Goal: Task Accomplishment & Management: Manage account settings

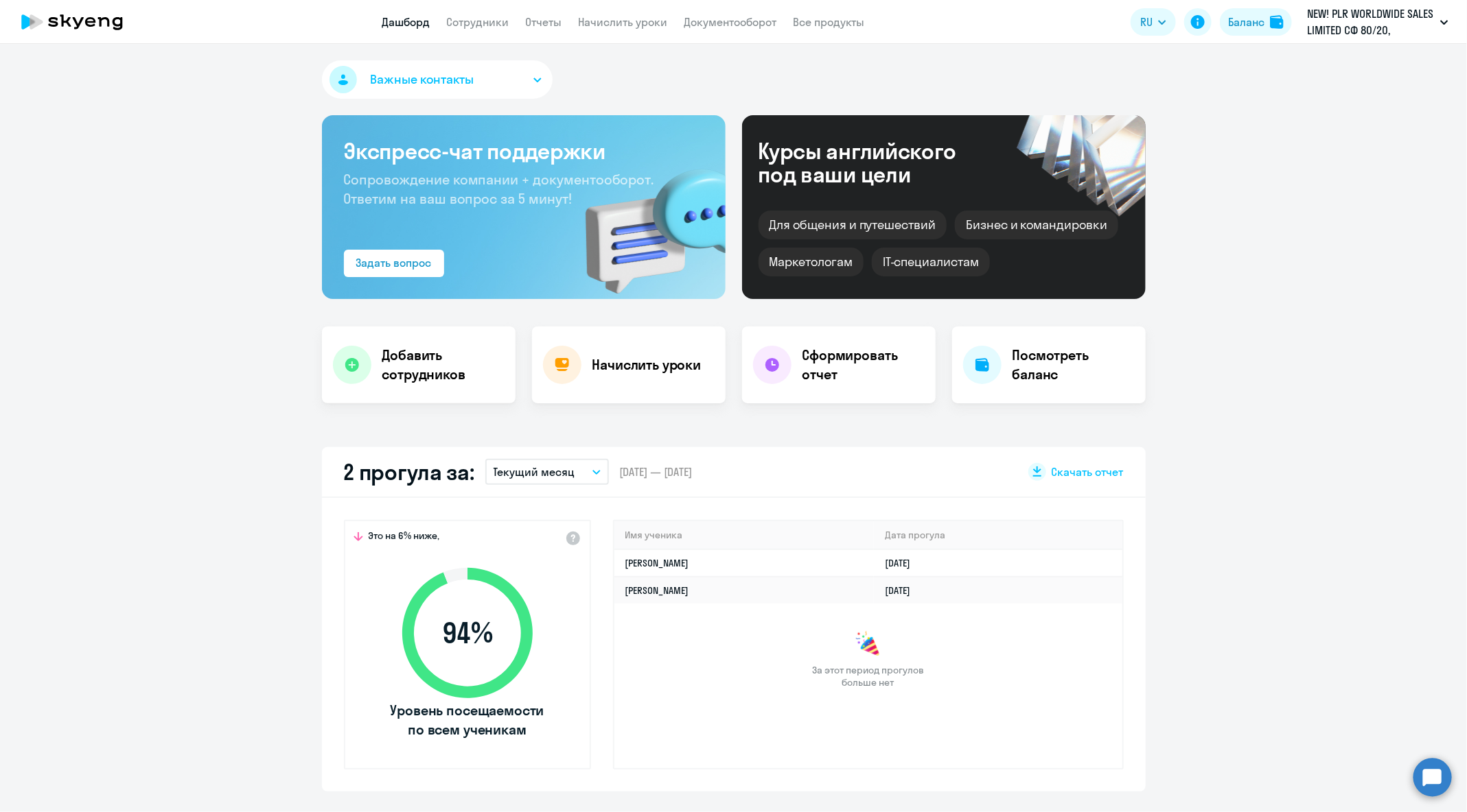
select select "30"
click at [1416, 768] on circle at bounding box center [1432, 777] width 39 height 39
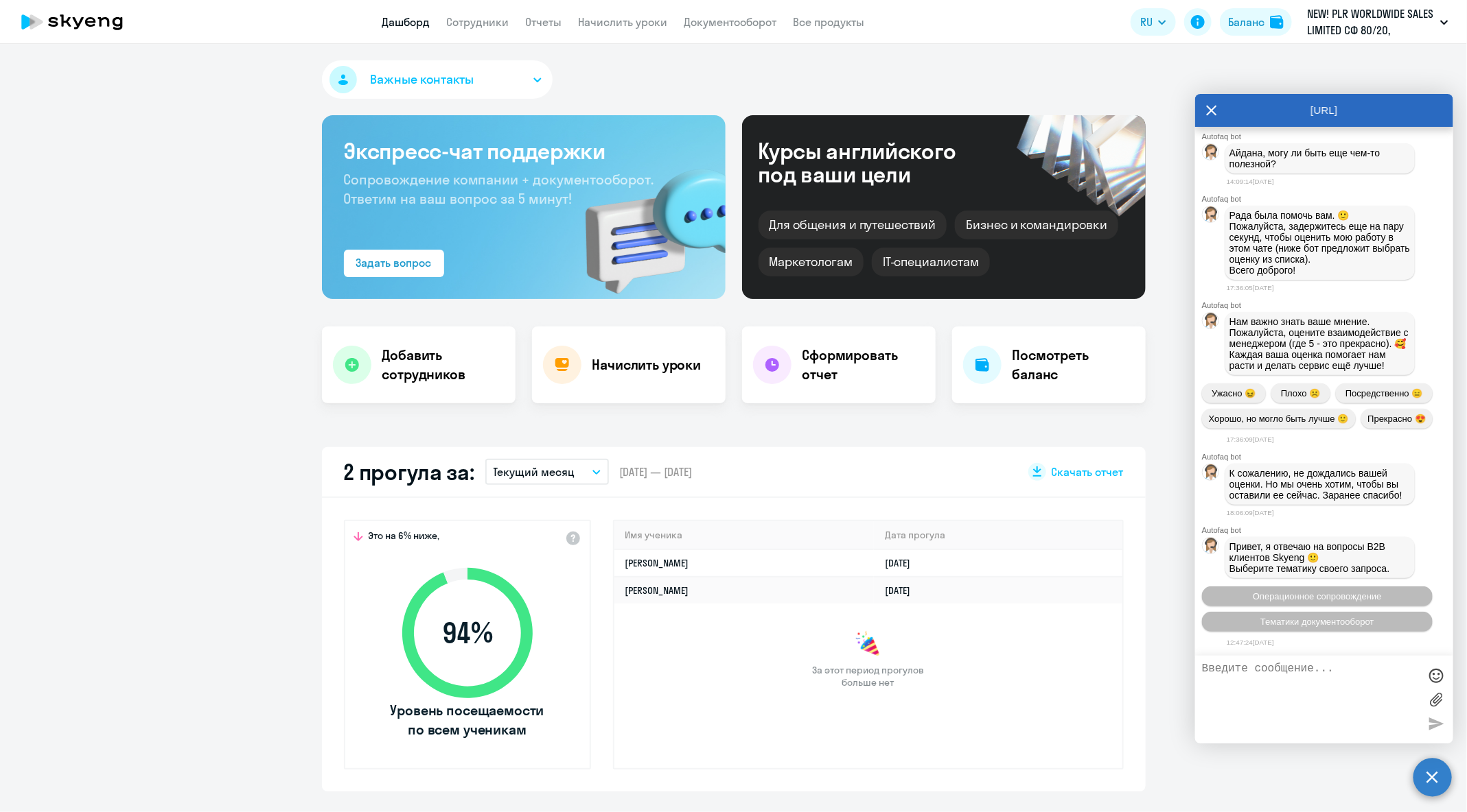
scroll to position [68793, 0]
click at [1322, 593] on span "Операционное сопровождение" at bounding box center [1317, 596] width 129 height 10
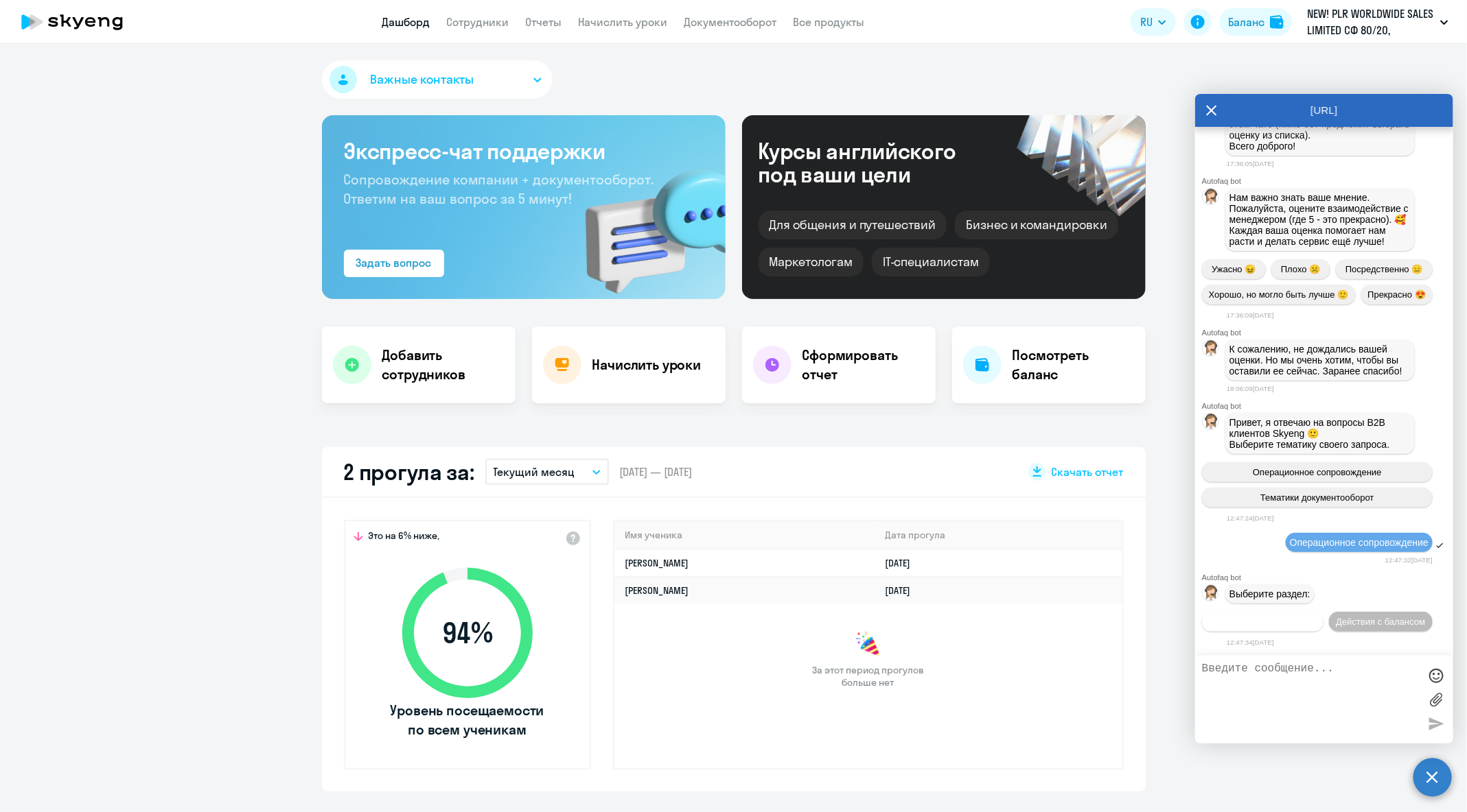
click at [1305, 617] on span "Действия по сотрудникам" at bounding box center [1262, 621] width 107 height 10
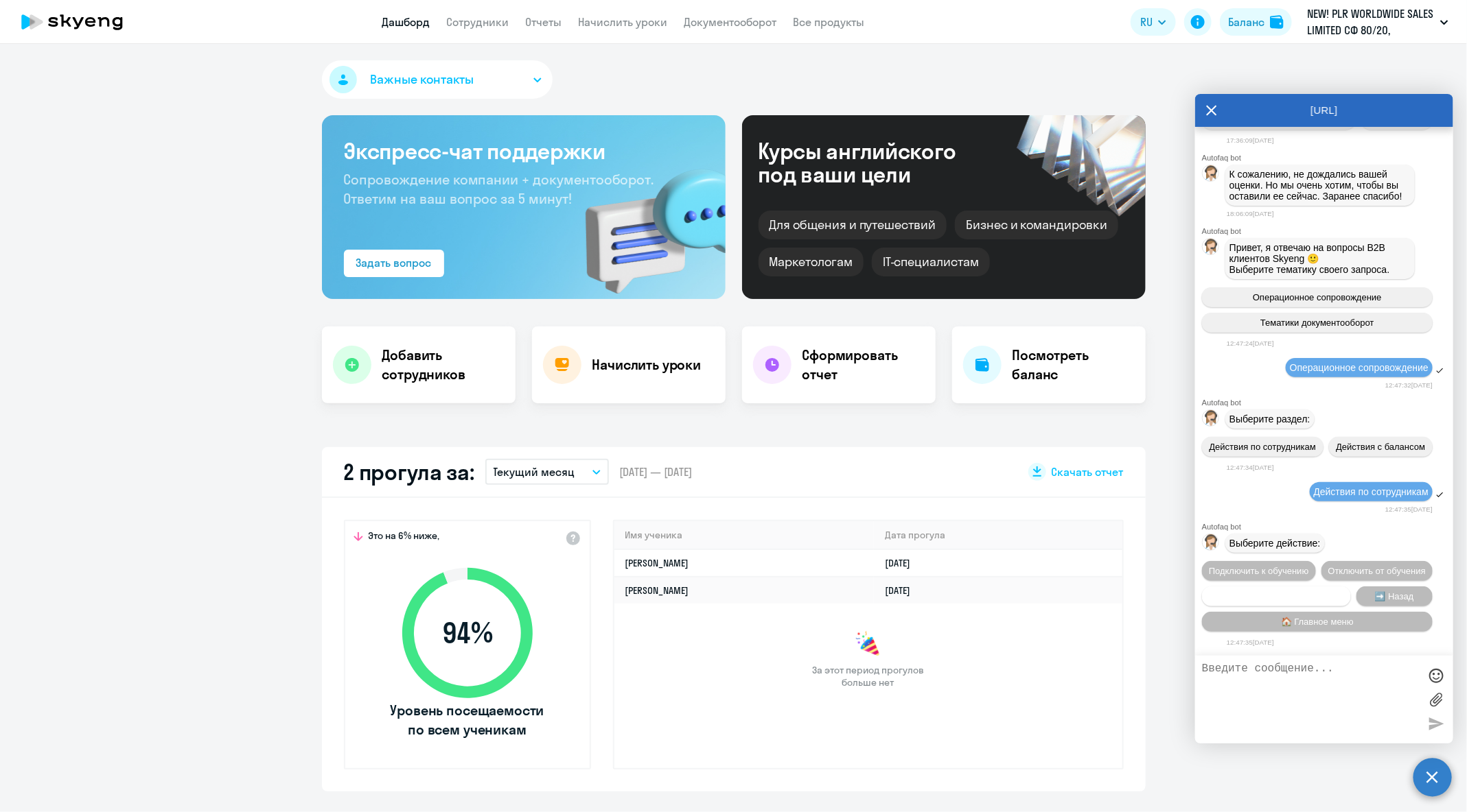
click at [1305, 601] on button "Сотруднику нужна помощь" at bounding box center [1276, 596] width 149 height 20
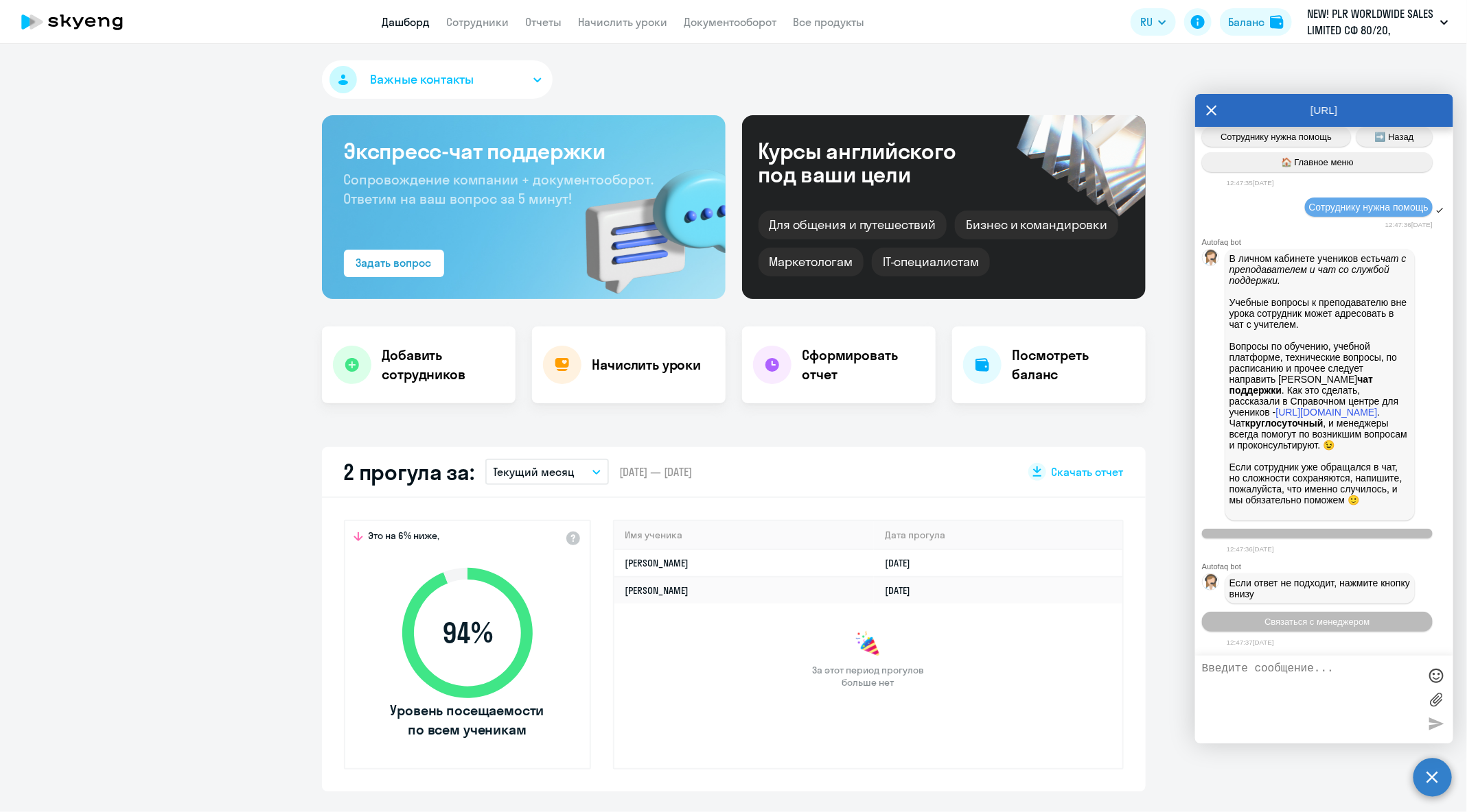
scroll to position [69645, 0]
click at [1320, 627] on button "Связаться с менеджером" at bounding box center [1317, 621] width 230 height 20
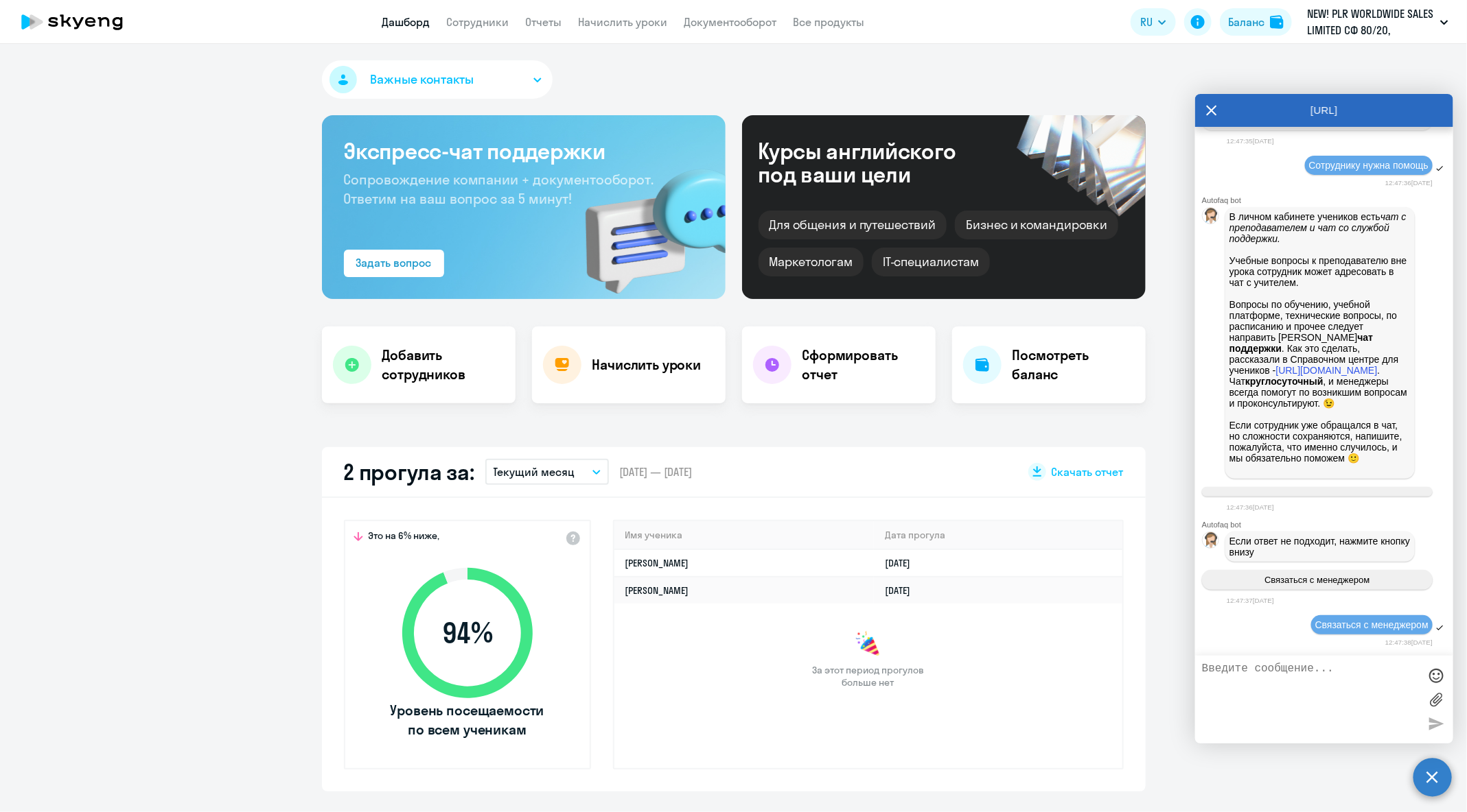
scroll to position [69688, 0]
click at [1328, 686] on textarea at bounding box center [1310, 700] width 217 height 74
paste textarea "[PERSON_NAME][EMAIL_ADDRESS][DOMAIN_NAME]"
paste textarea "Playrix RS DOO [GEOGRAPHIC_DATA]"
type textarea "Добрый день! Прошу перевести [PERSON_NAME][EMAIL_ADDRESS][DOMAIN_NAME] на догов…"
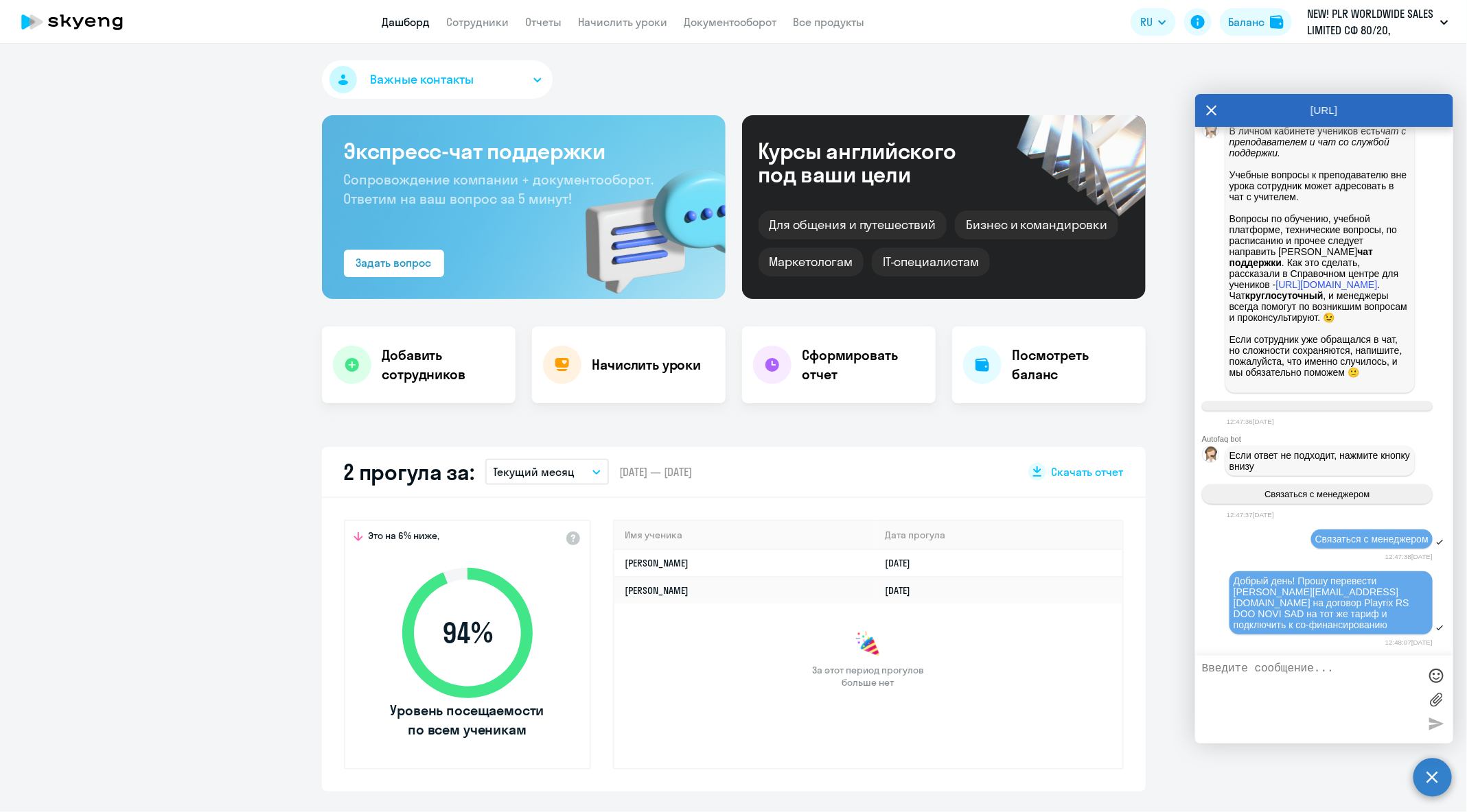
scroll to position [69776, 0]
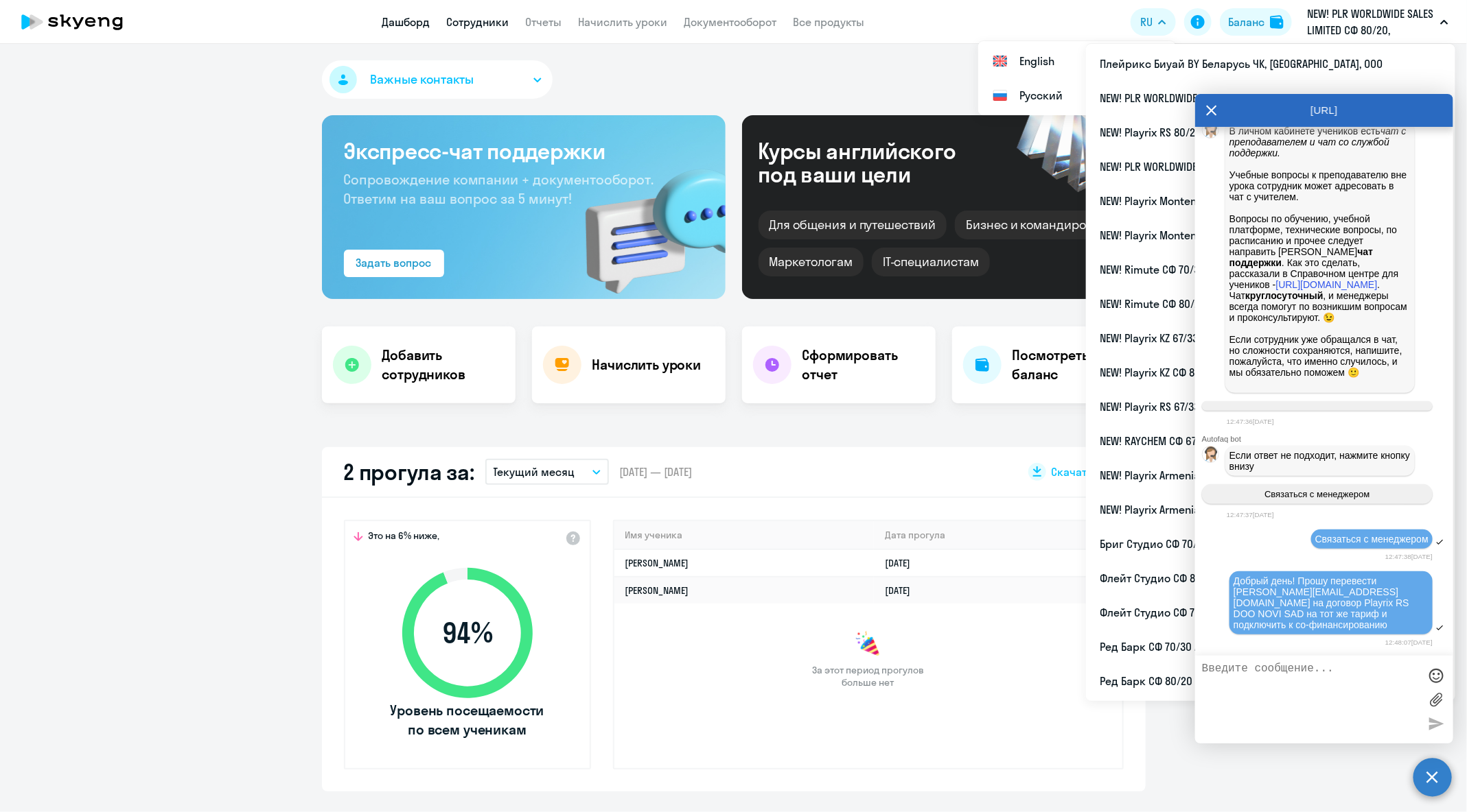
click at [473, 24] on link "Сотрудники" at bounding box center [478, 22] width 62 height 14
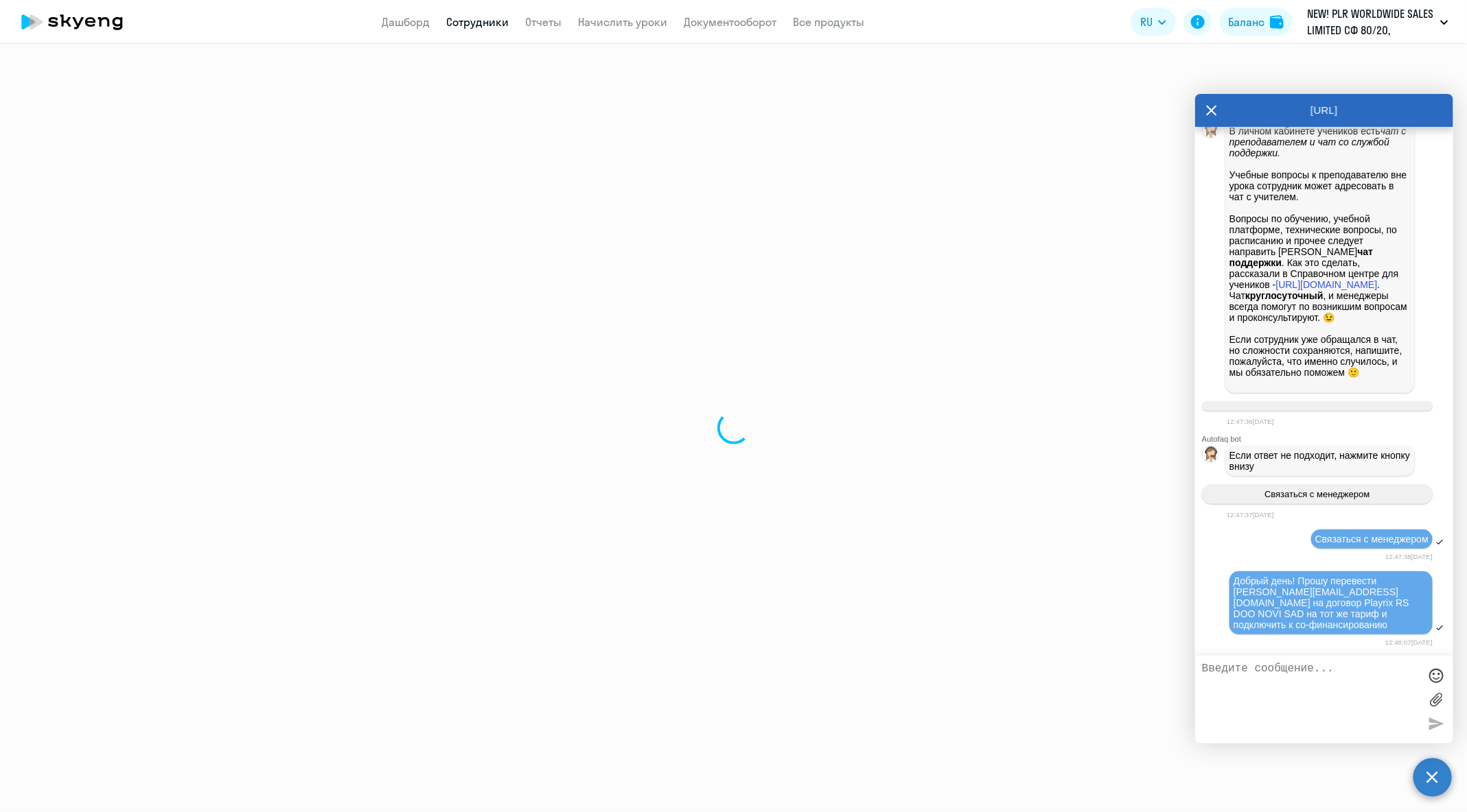
select select "30"
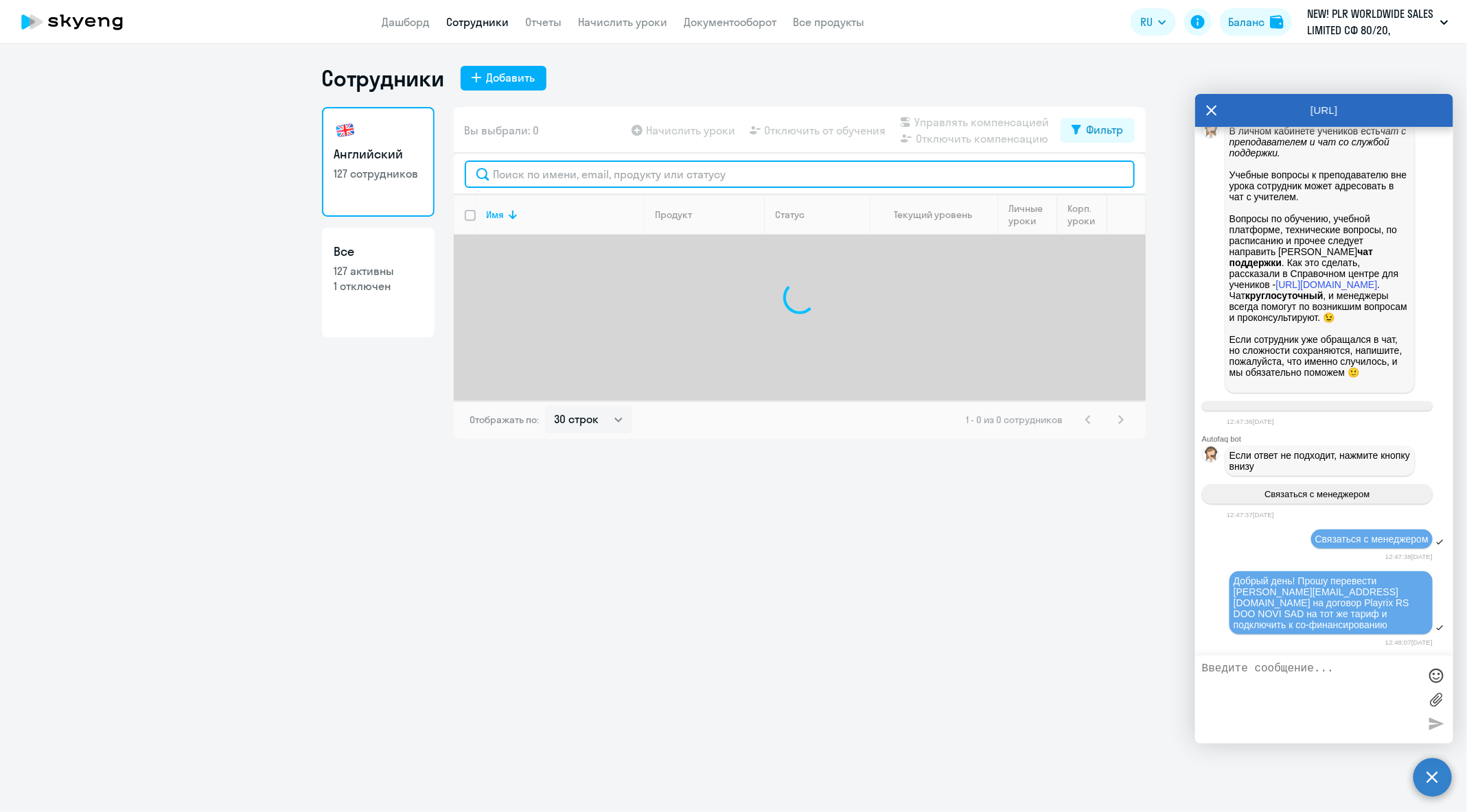
click at [678, 178] on input "text" at bounding box center [799, 174] width 670 height 27
paste input "[PERSON_NAME][EMAIL_ADDRESS][DOMAIN_NAME]"
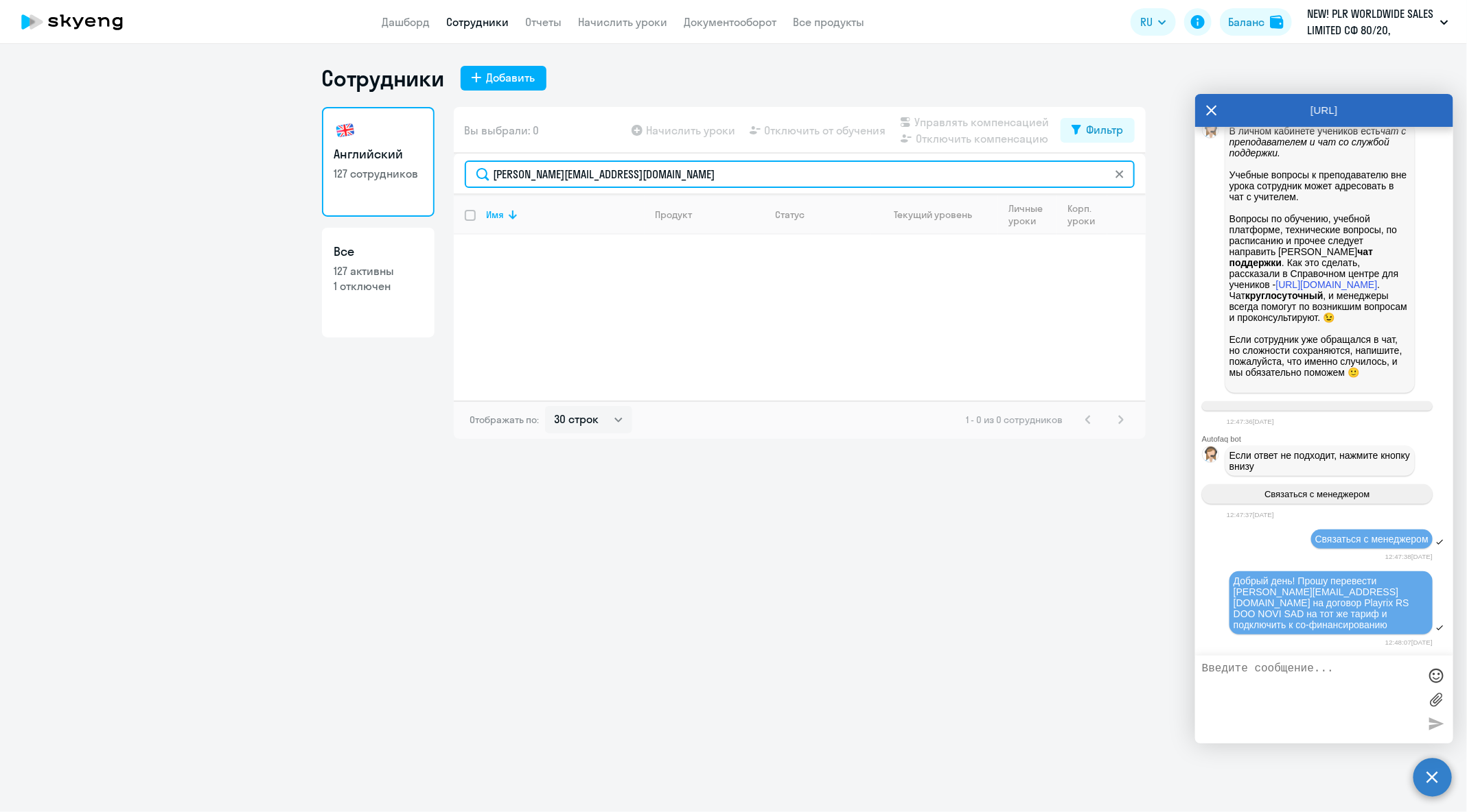
type input "[PERSON_NAME][EMAIL_ADDRESS][DOMAIN_NAME]"
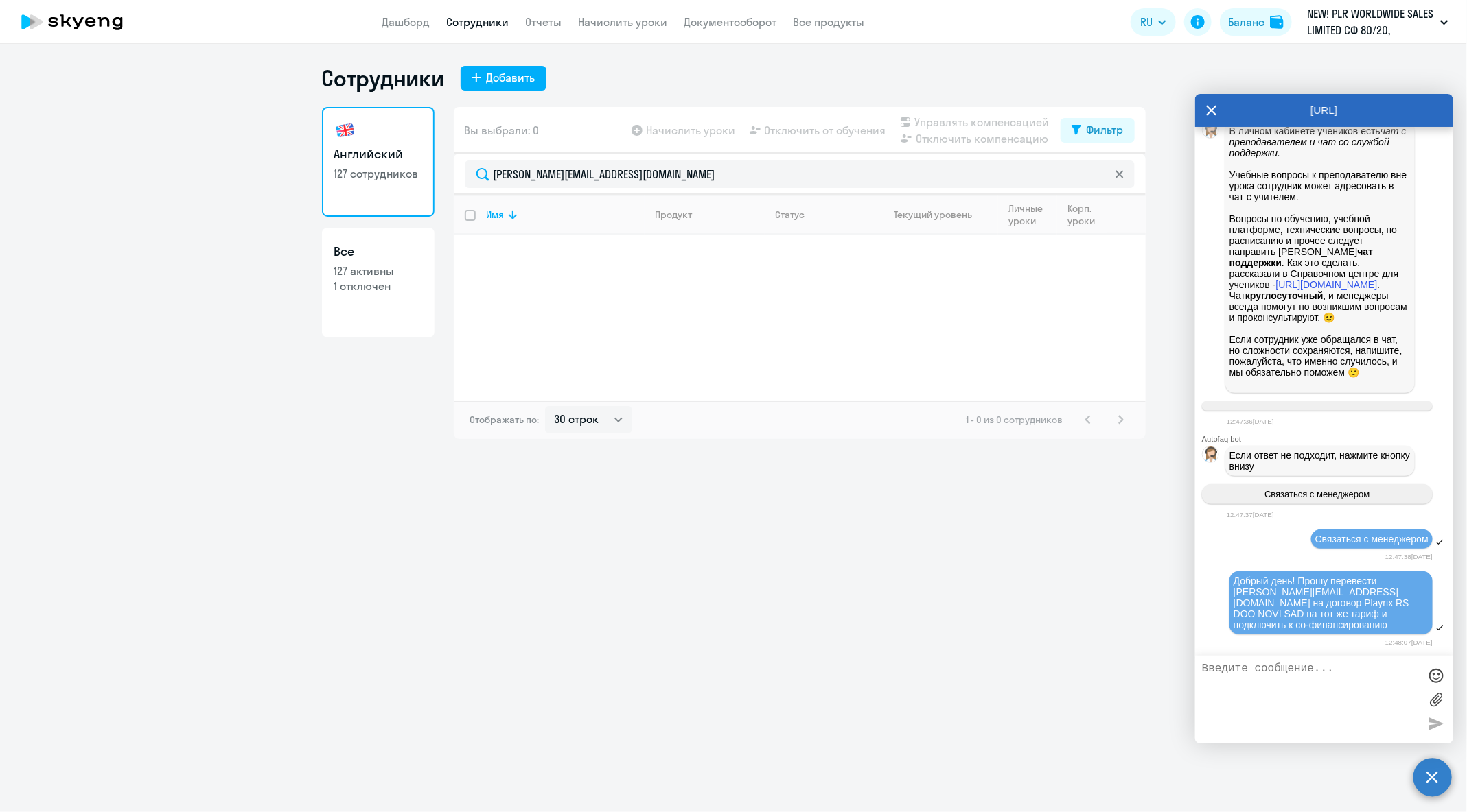
click at [1209, 111] on icon at bounding box center [1211, 110] width 10 height 10
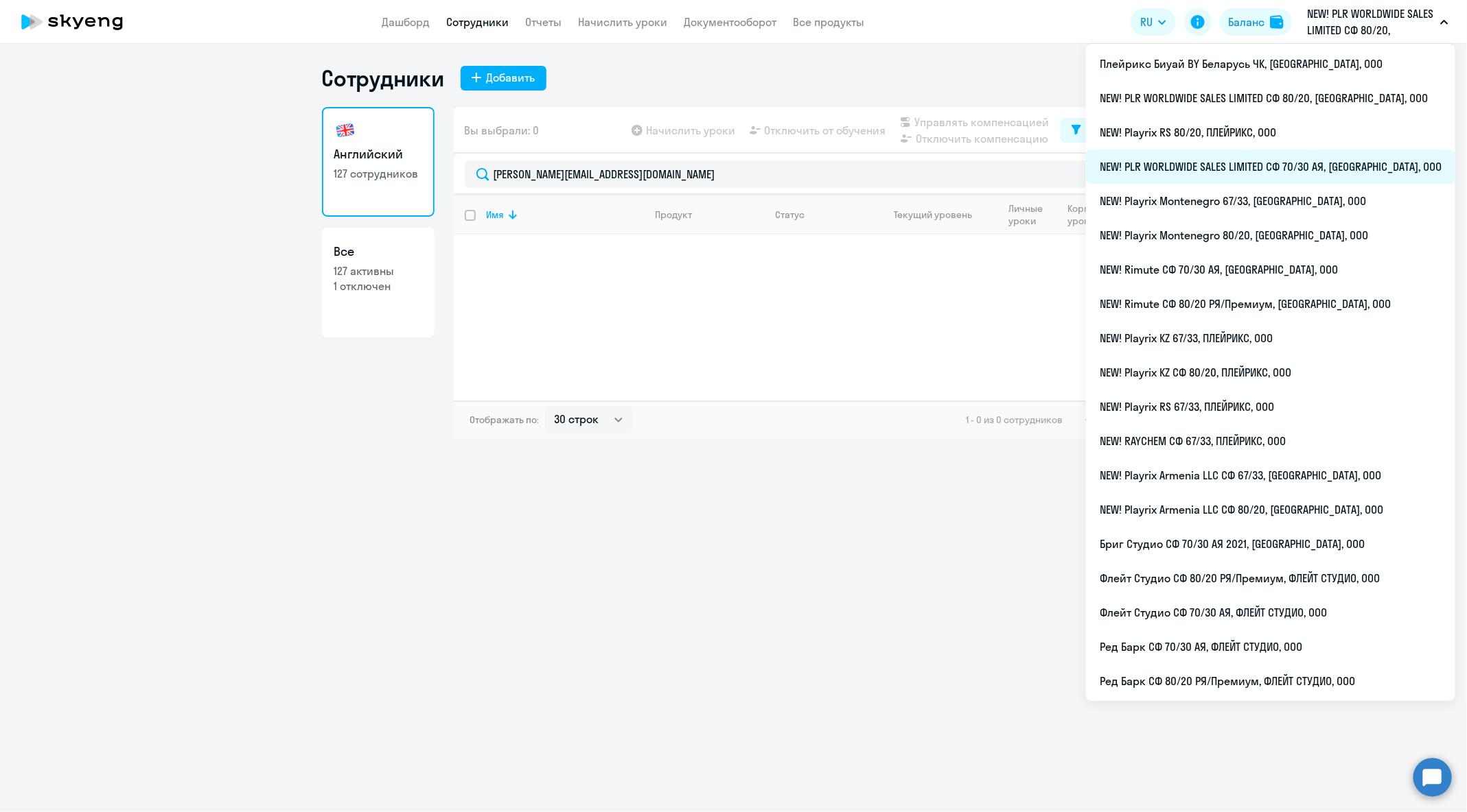
click at [1343, 172] on li "NEW! PLR WORLDWIDE SALES LIMITED СФ 70/30 АЯ, [GEOGRAPHIC_DATA], ООО" at bounding box center [1271, 166] width 369 height 34
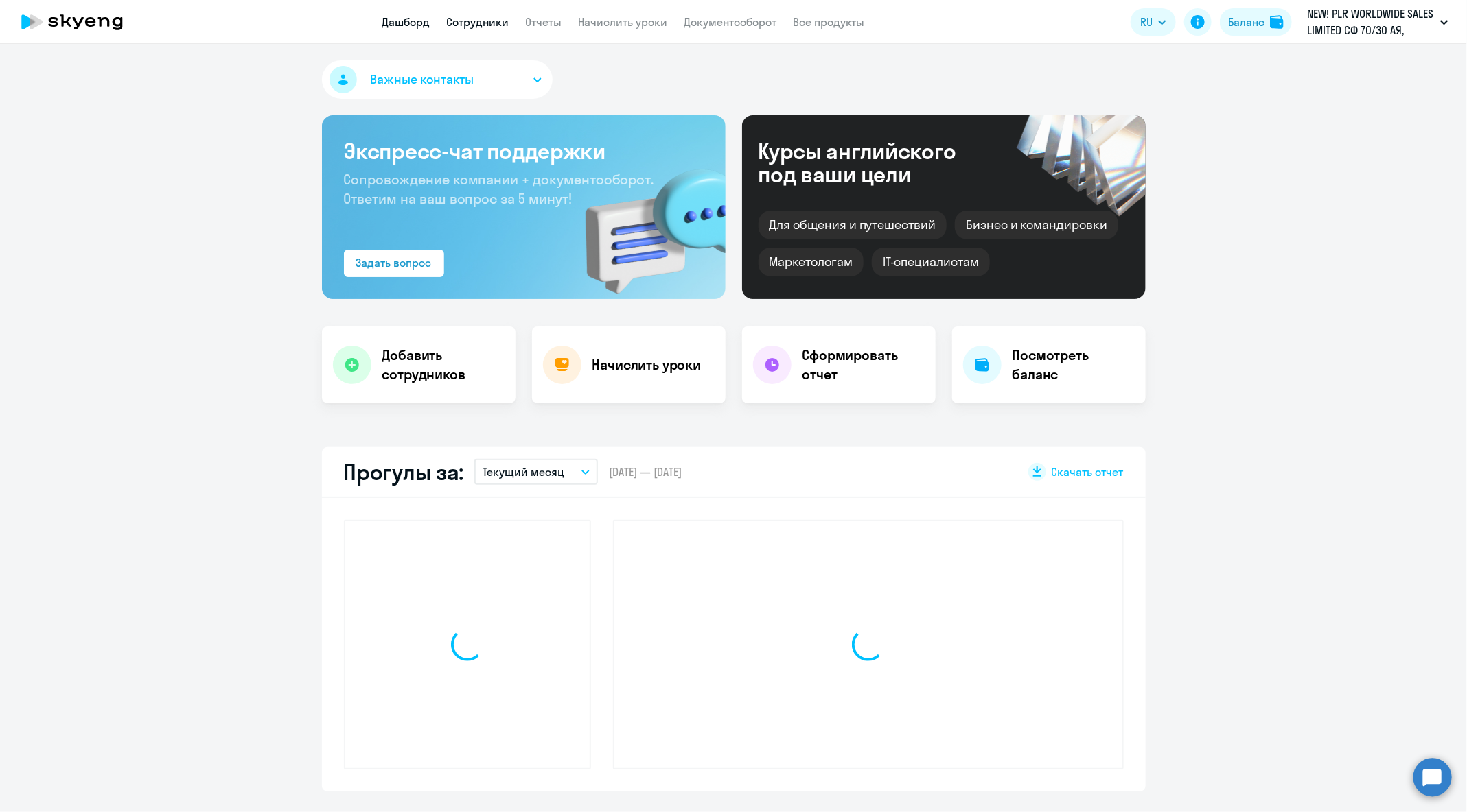
click at [462, 27] on link "Сотрудники" at bounding box center [478, 22] width 62 height 14
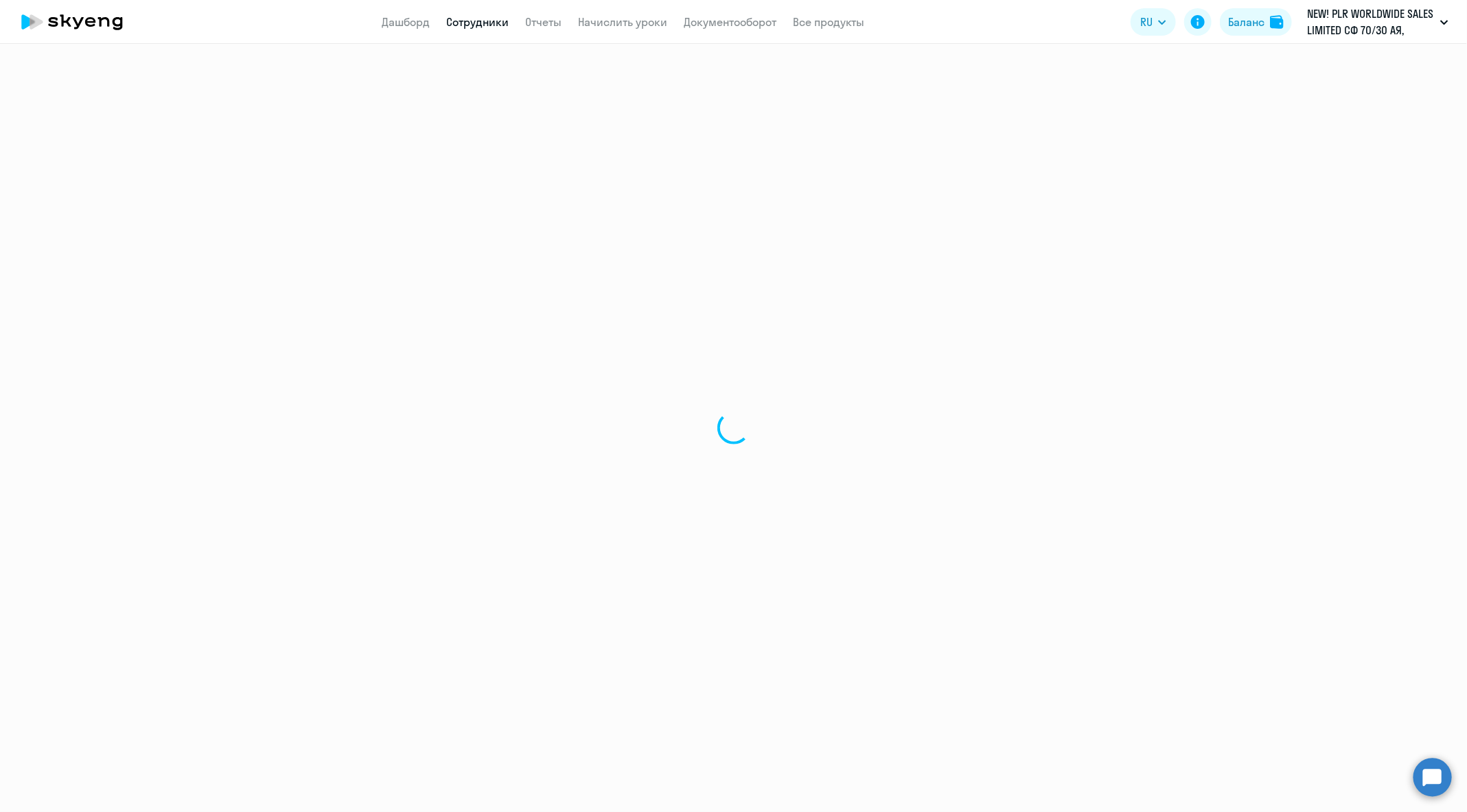
select select "30"
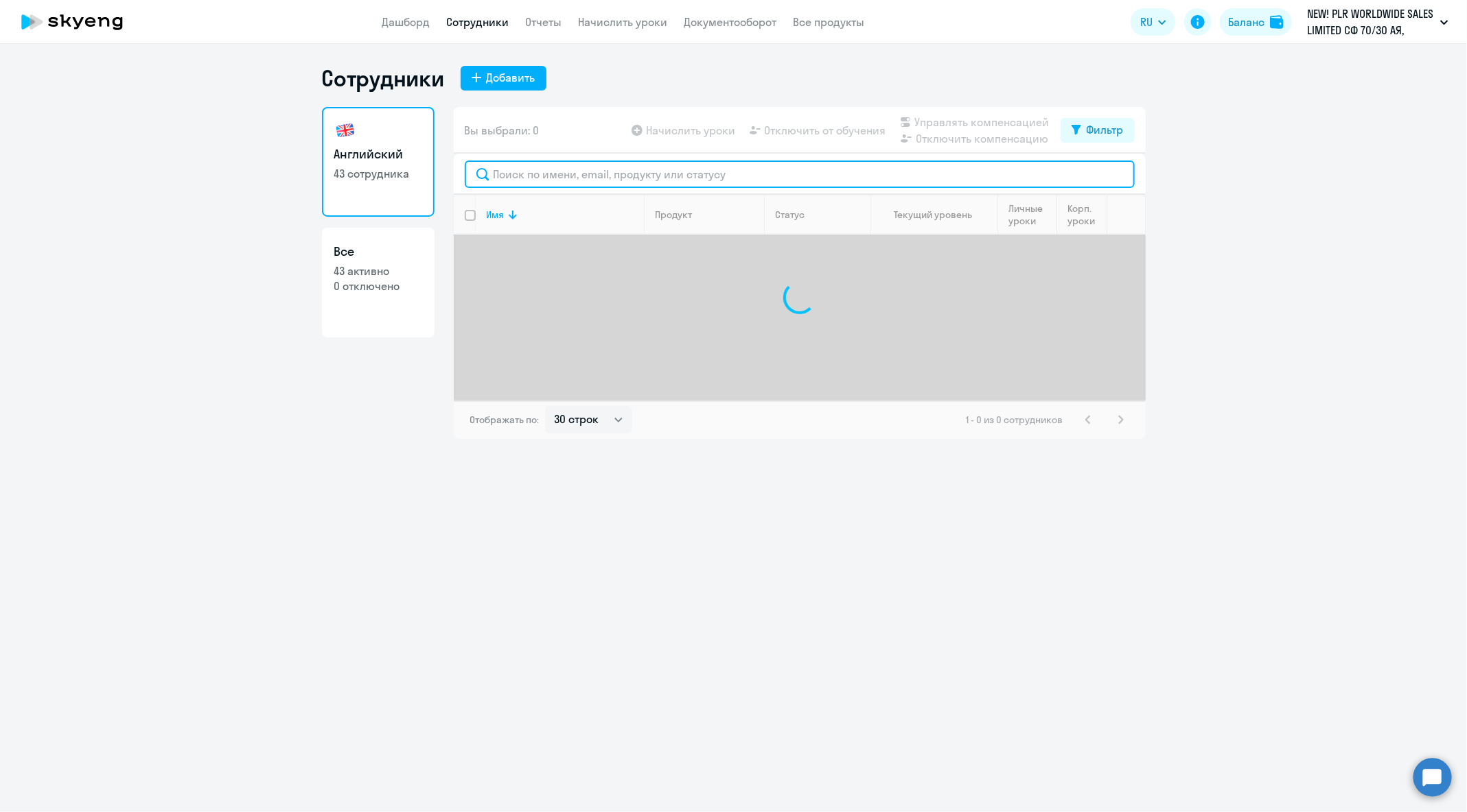
click at [624, 173] on input "text" at bounding box center [799, 174] width 670 height 27
paste input "[PERSON_NAME][EMAIL_ADDRESS][DOMAIN_NAME]"
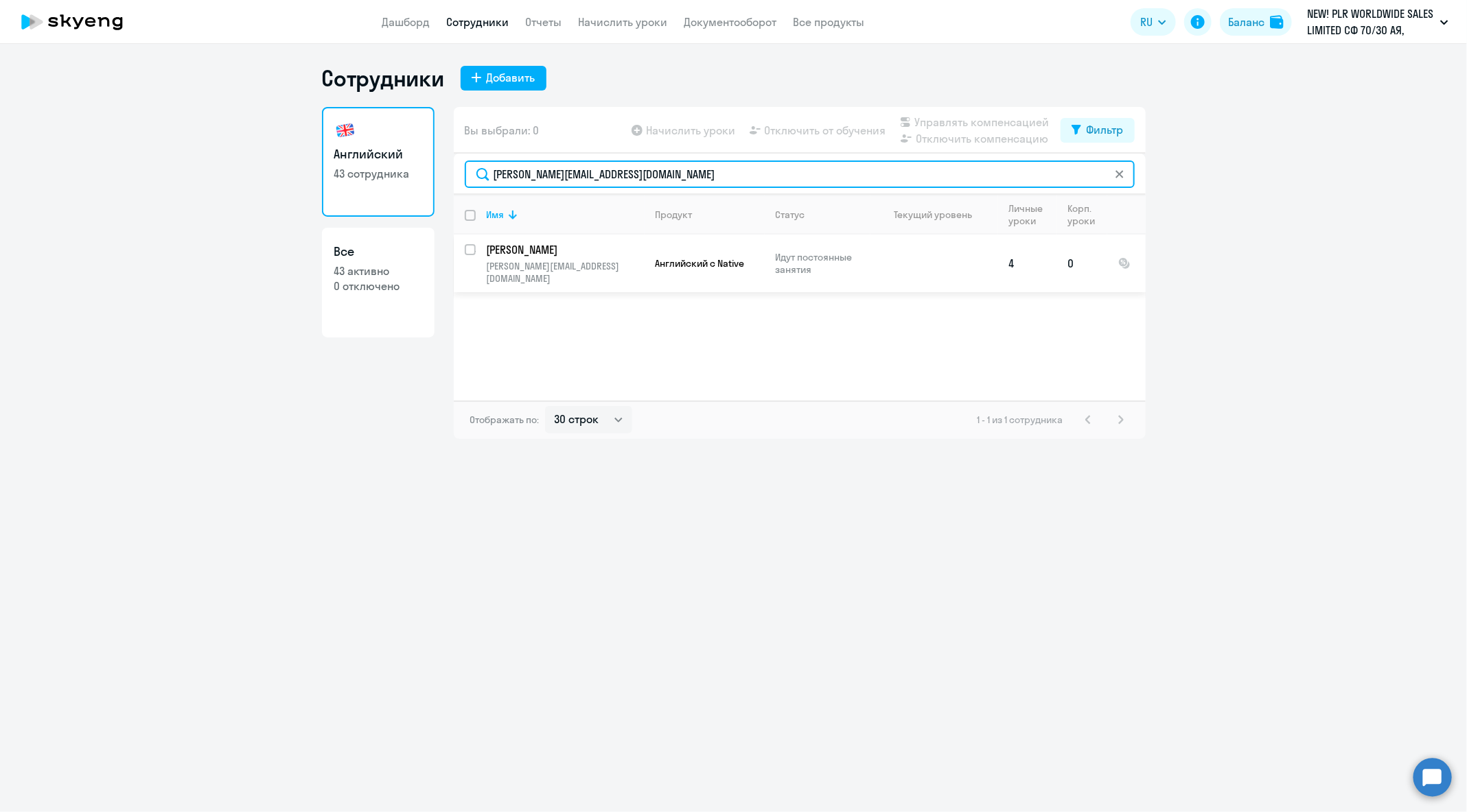
type input "[PERSON_NAME][EMAIL_ADDRESS][DOMAIN_NAME]"
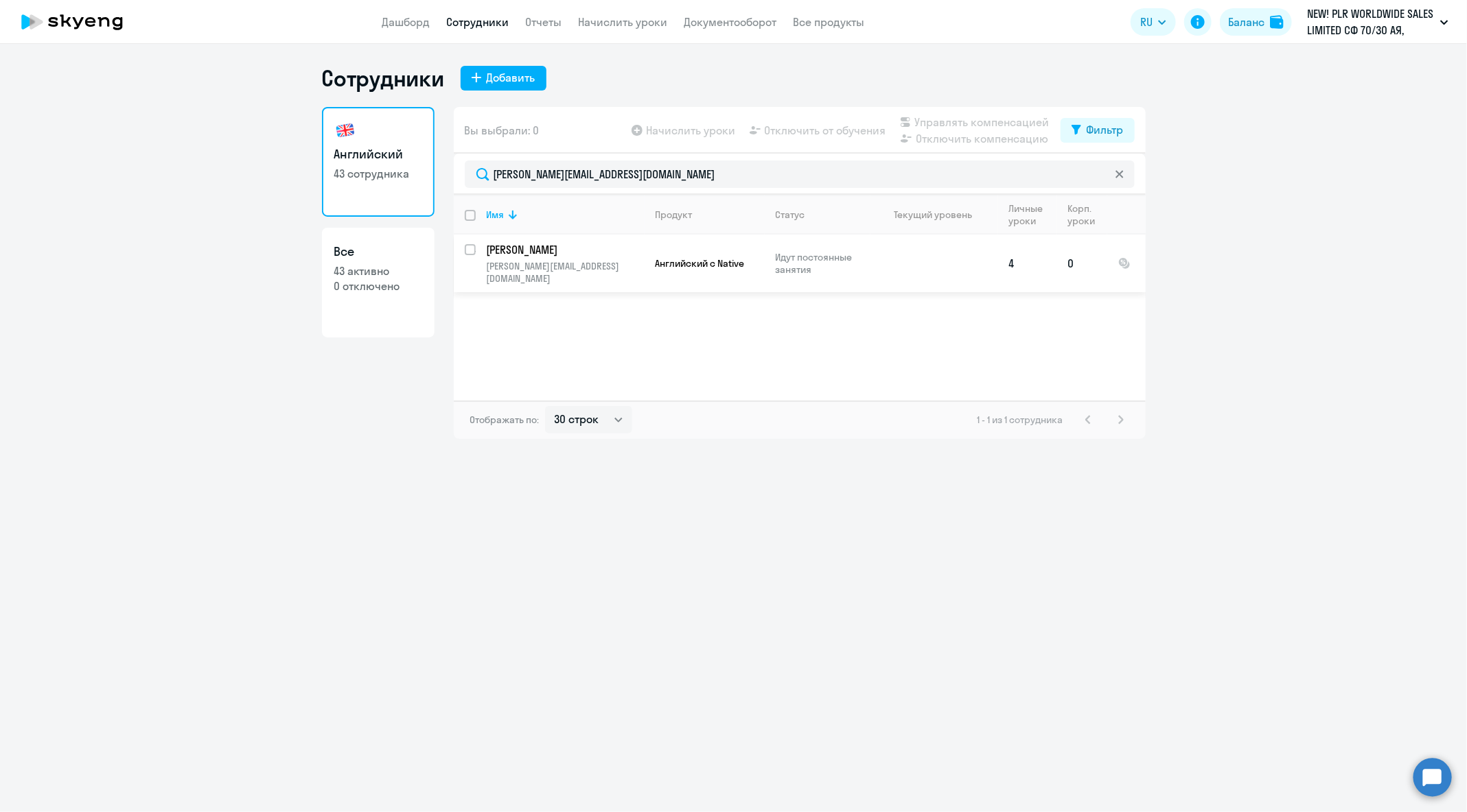
click at [466, 252] on input "select row 38665878" at bounding box center [478, 258] width 27 height 27
checkbox input "true"
click at [808, 138] on span "Отключить от обучения" at bounding box center [825, 129] width 122 height 16
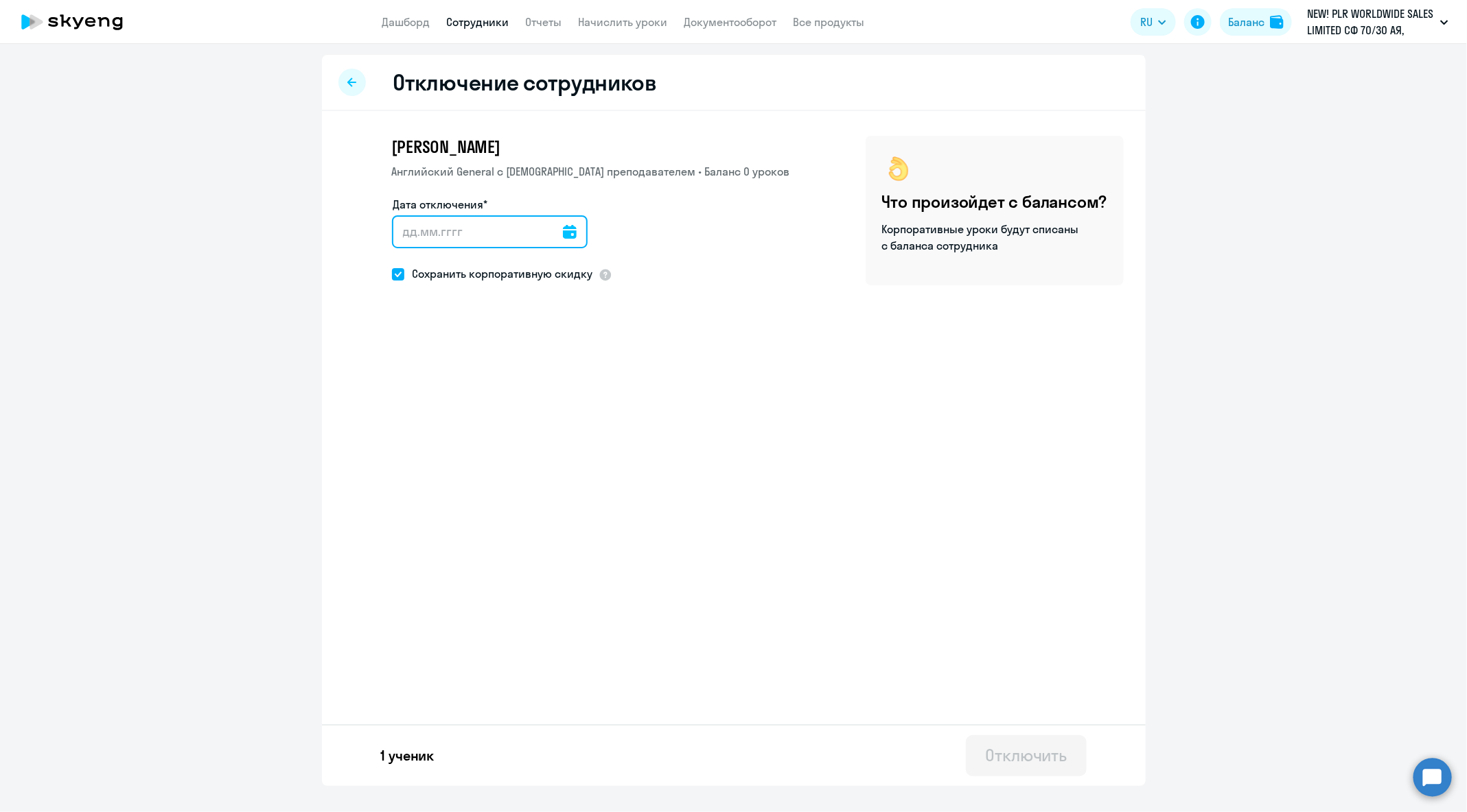
click at [566, 235] on input "Дата отключения*" at bounding box center [489, 231] width 196 height 33
click at [563, 232] on icon at bounding box center [570, 231] width 14 height 14
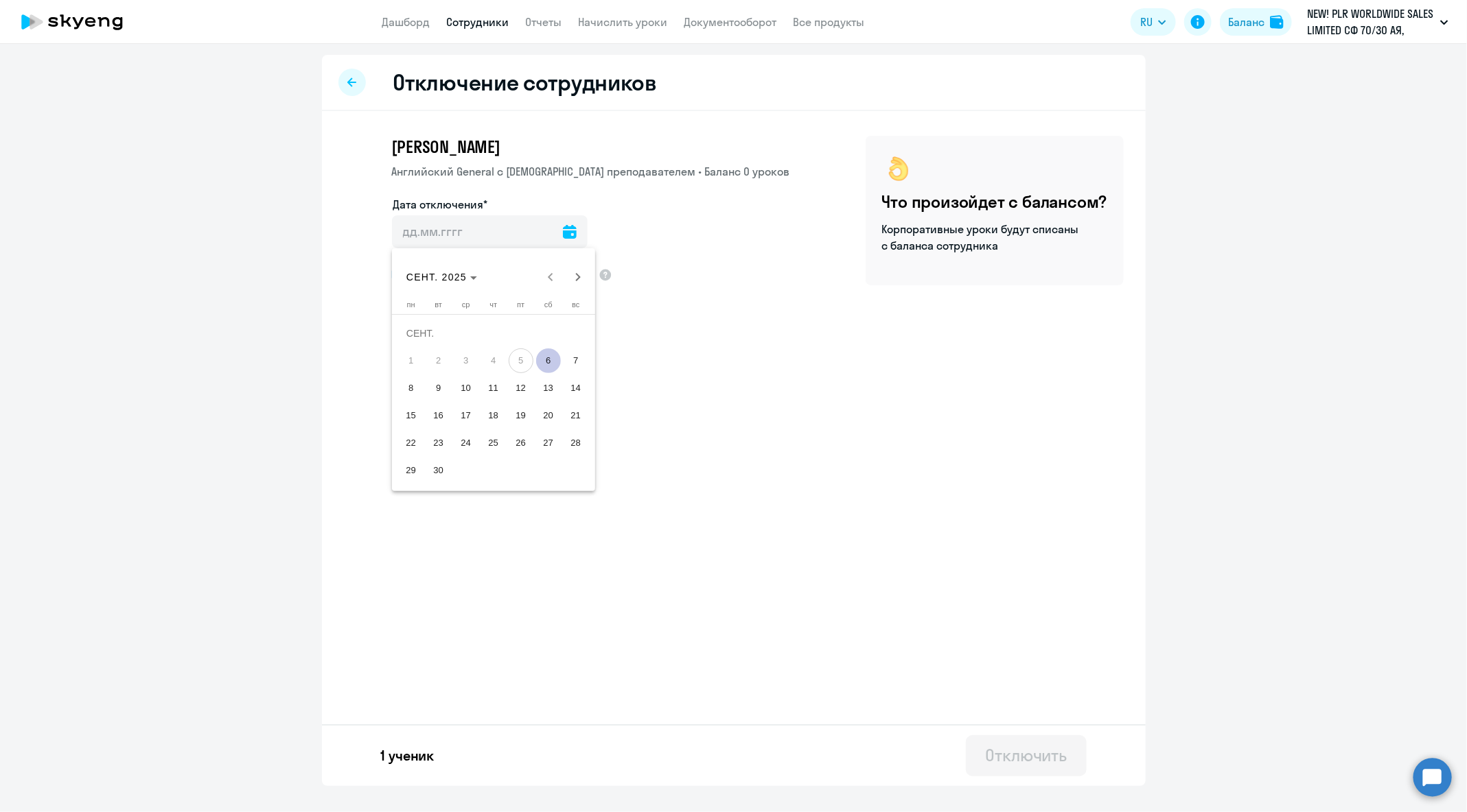
click at [552, 364] on span "6" at bounding box center [549, 361] width 25 height 25
type input "[DATE]"
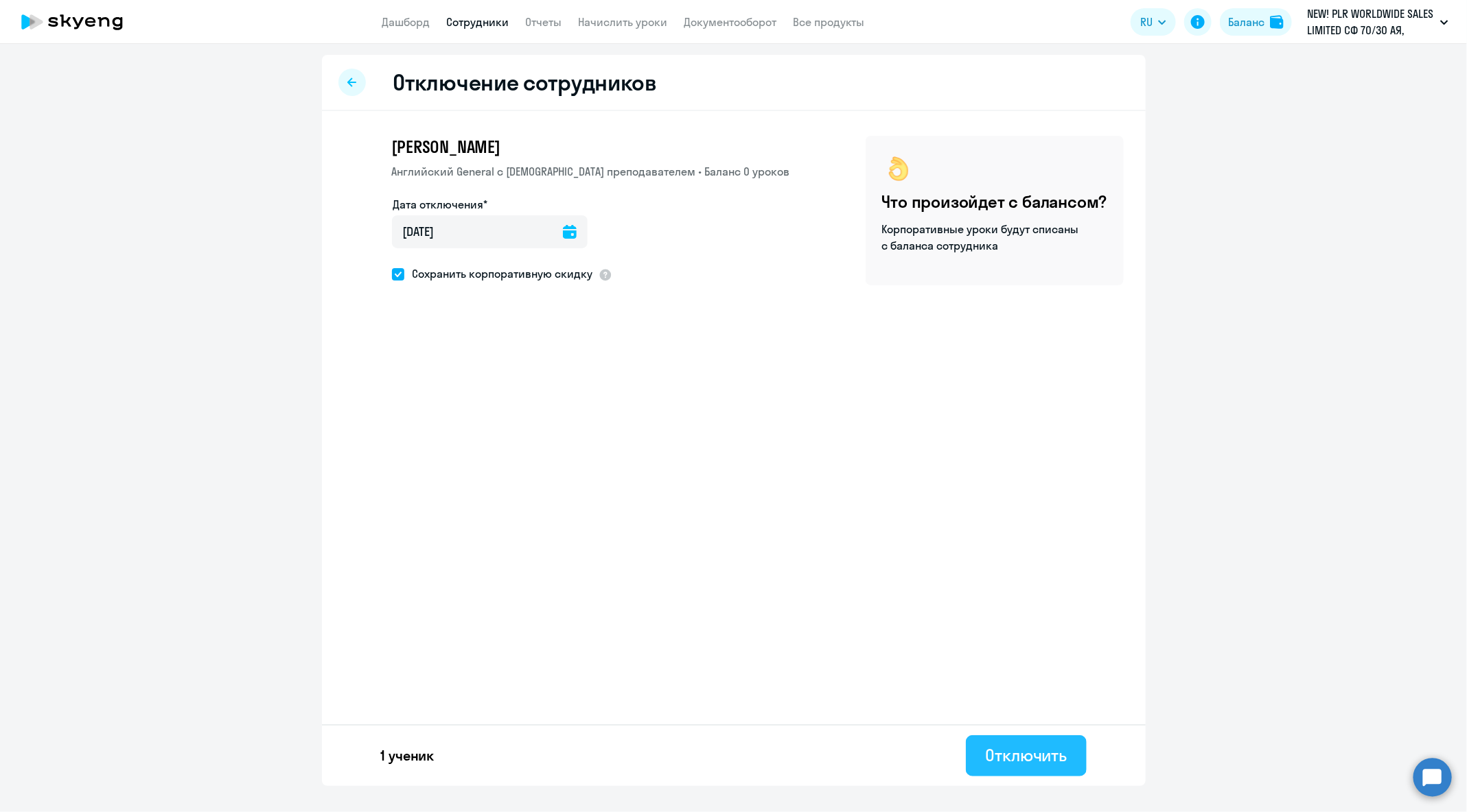
click at [1042, 761] on div "Отключить" at bounding box center [1026, 754] width 81 height 22
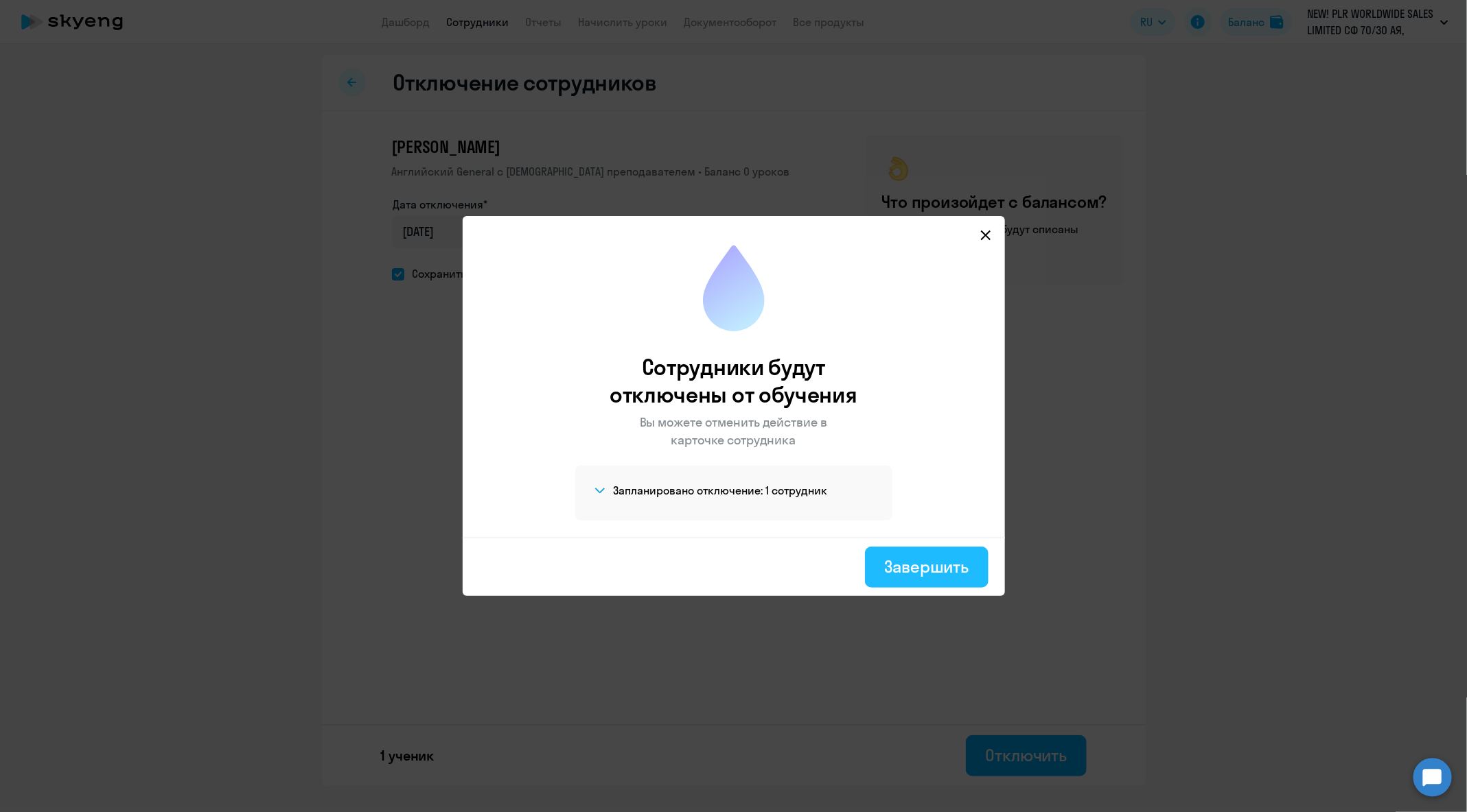
click at [915, 559] on div "Завершить" at bounding box center [926, 567] width 84 height 22
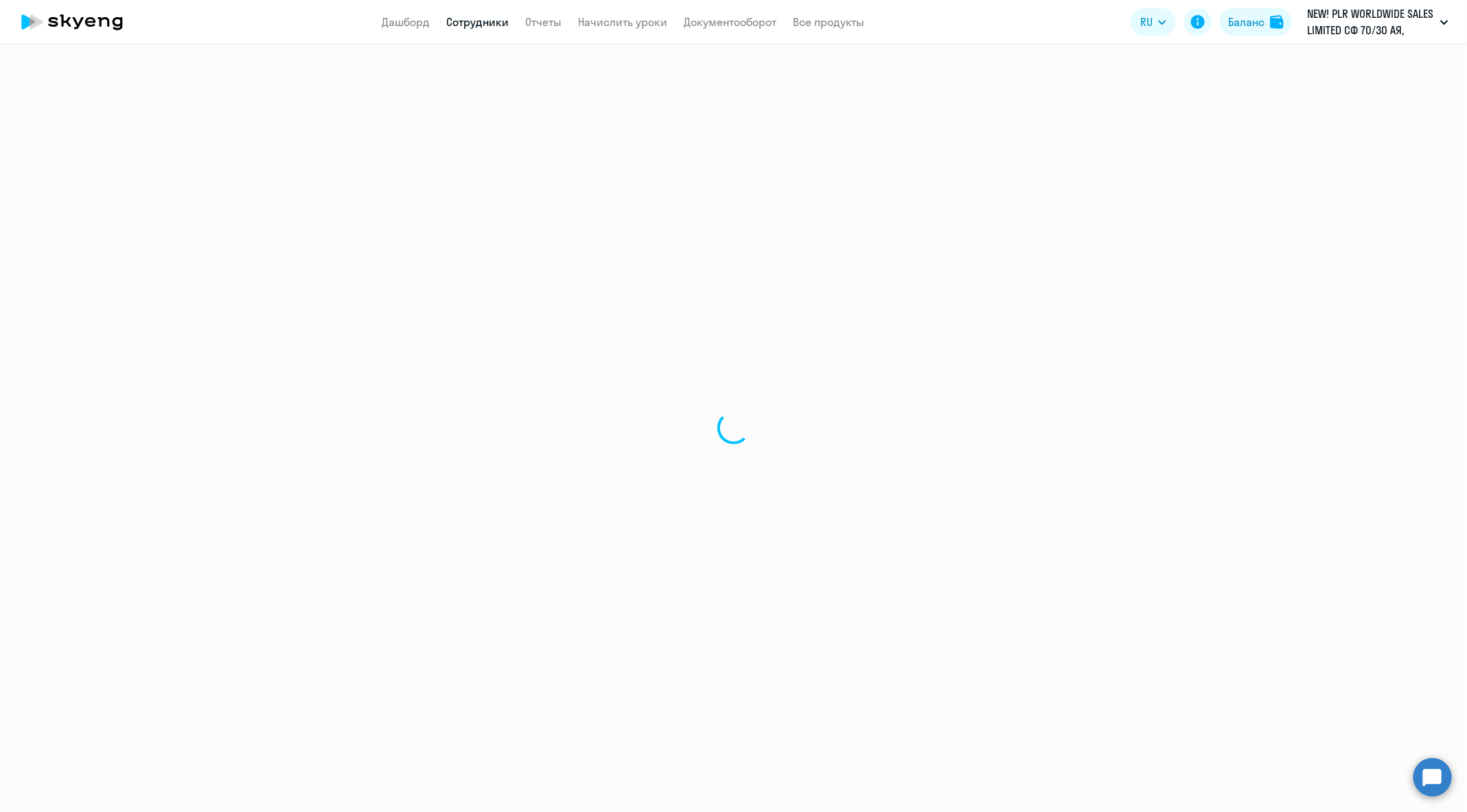
select select "30"
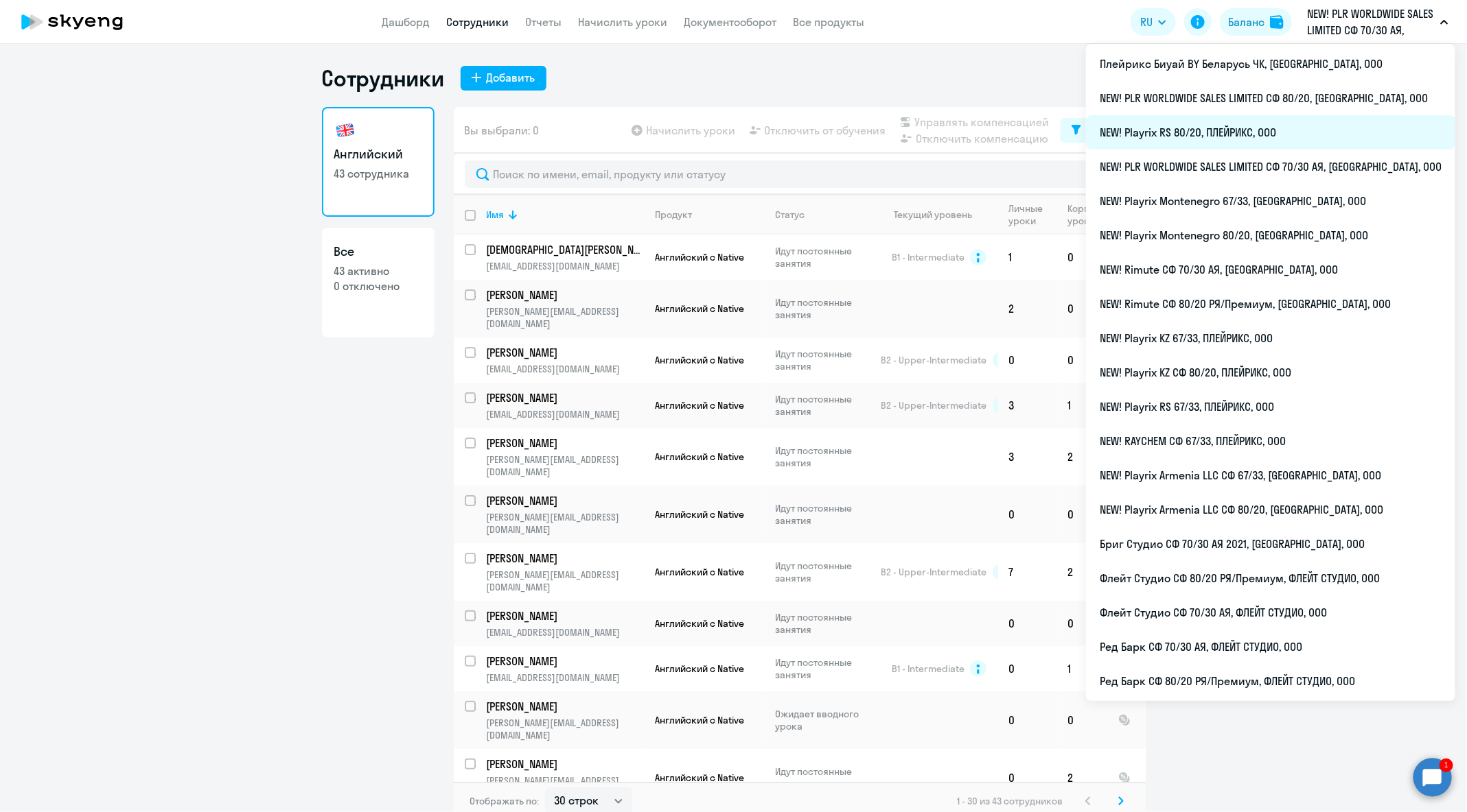
click at [1322, 144] on li "NEW! Playrix RS 80/20, ПЛЕЙРИКС, ООО" at bounding box center [1271, 132] width 369 height 34
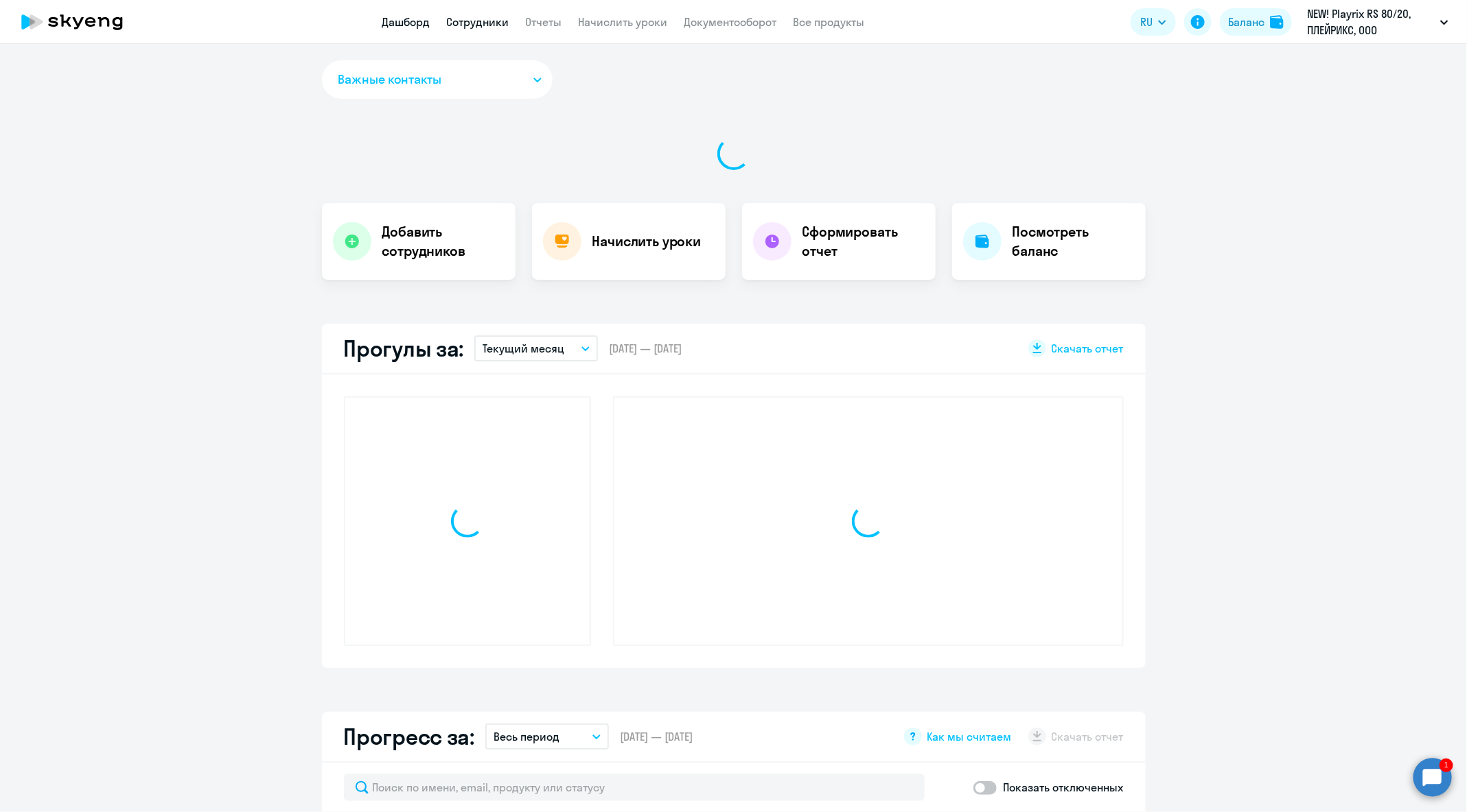
click at [464, 24] on link "Сотрудники" at bounding box center [478, 22] width 62 height 14
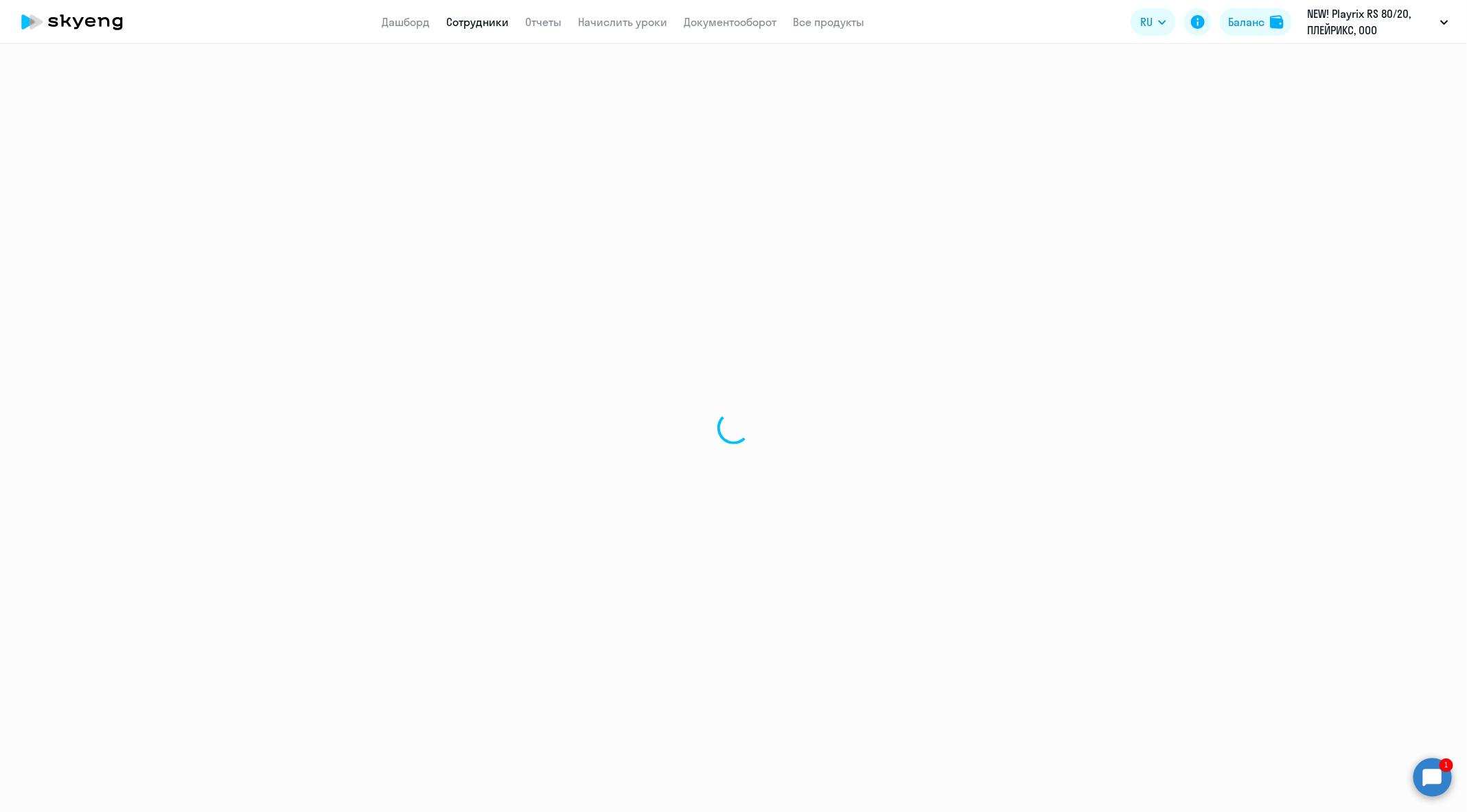
select select "30"
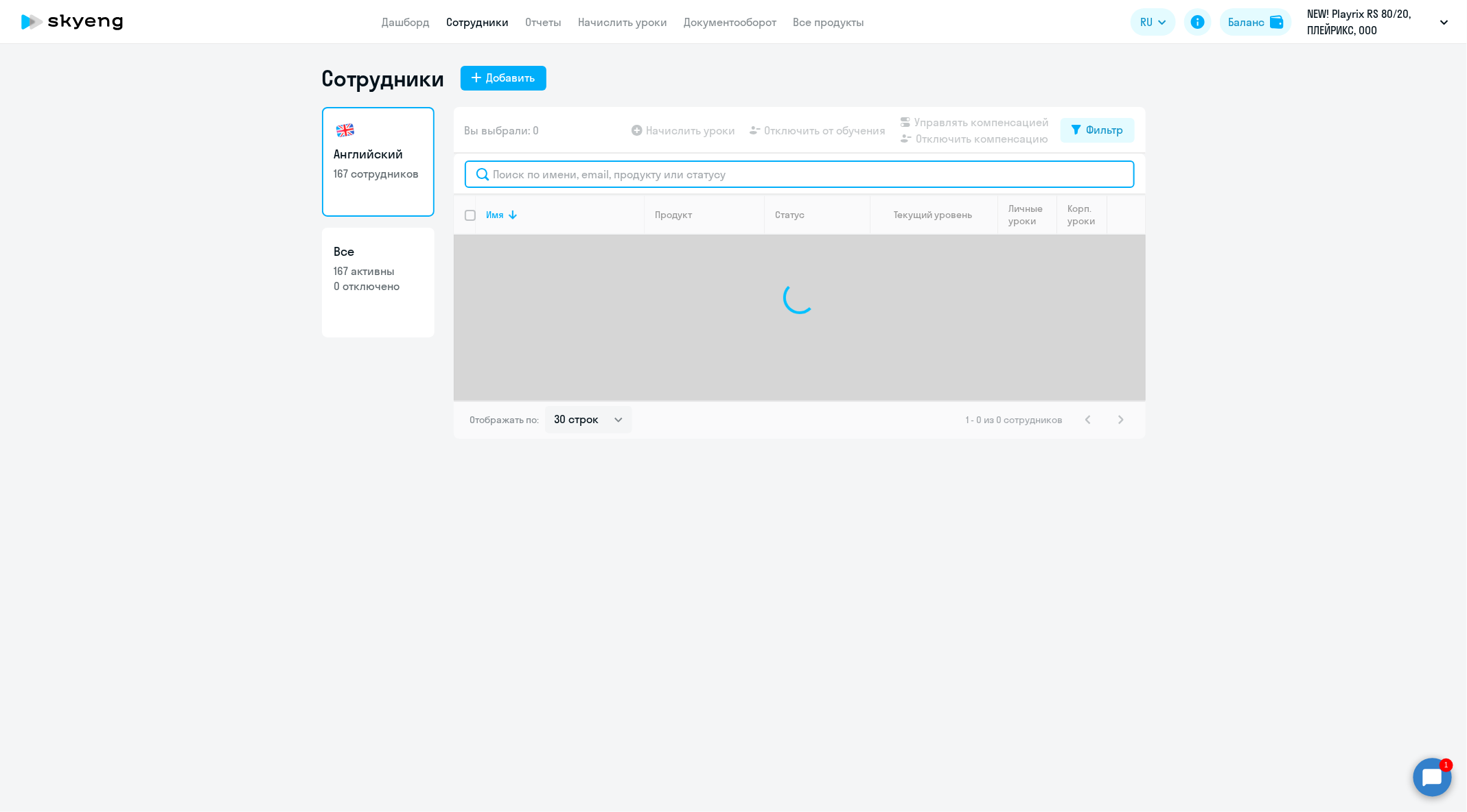
click at [641, 177] on input "text" at bounding box center [799, 174] width 670 height 27
paste input "[EMAIL_ADDRESS][DOMAIN_NAME]"
type input "[EMAIL_ADDRESS][DOMAIN_NAME]"
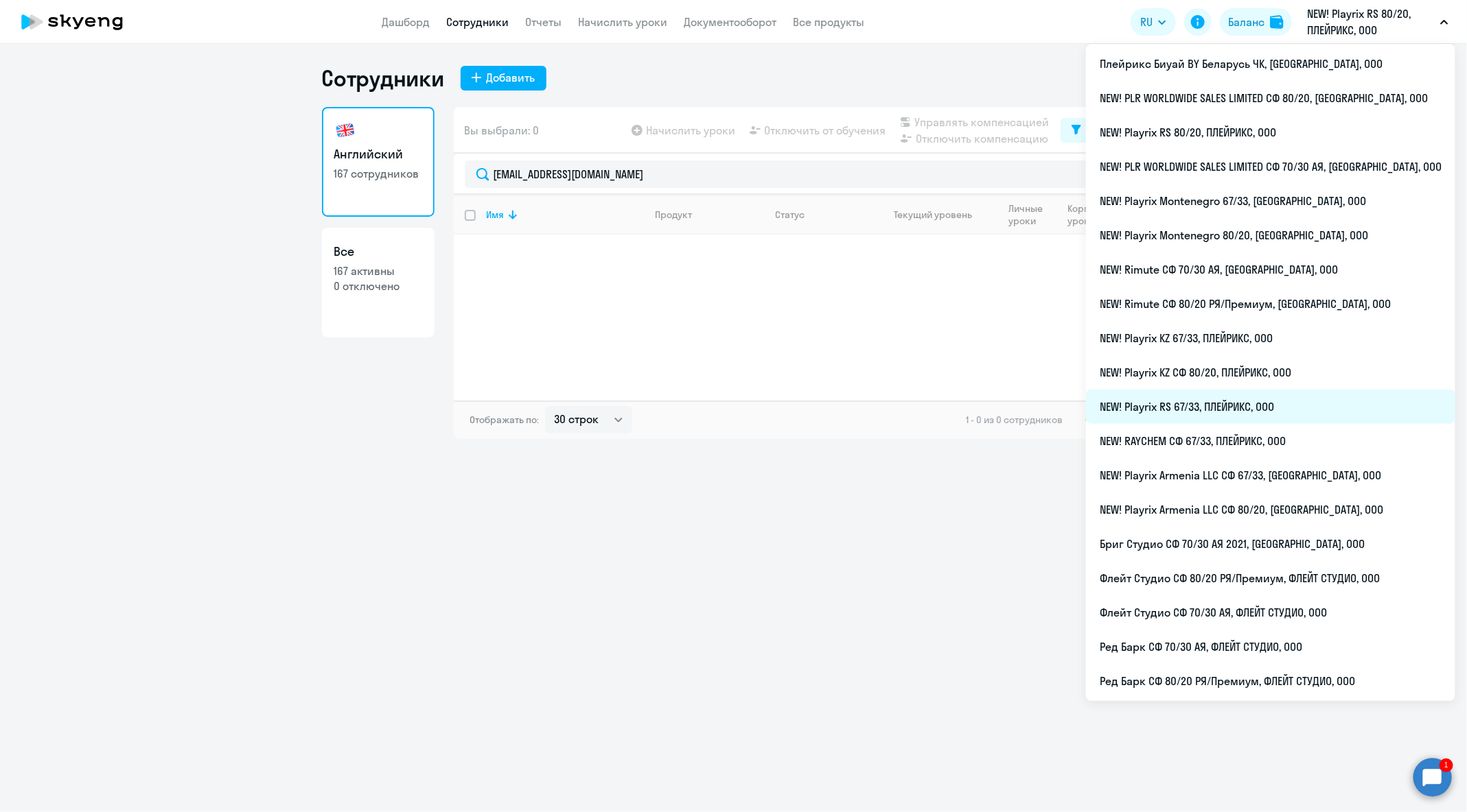
click at [1342, 415] on li "NEW! Playrix RS 67/33, ПЛЕЙРИКС, ООО" at bounding box center [1271, 407] width 369 height 34
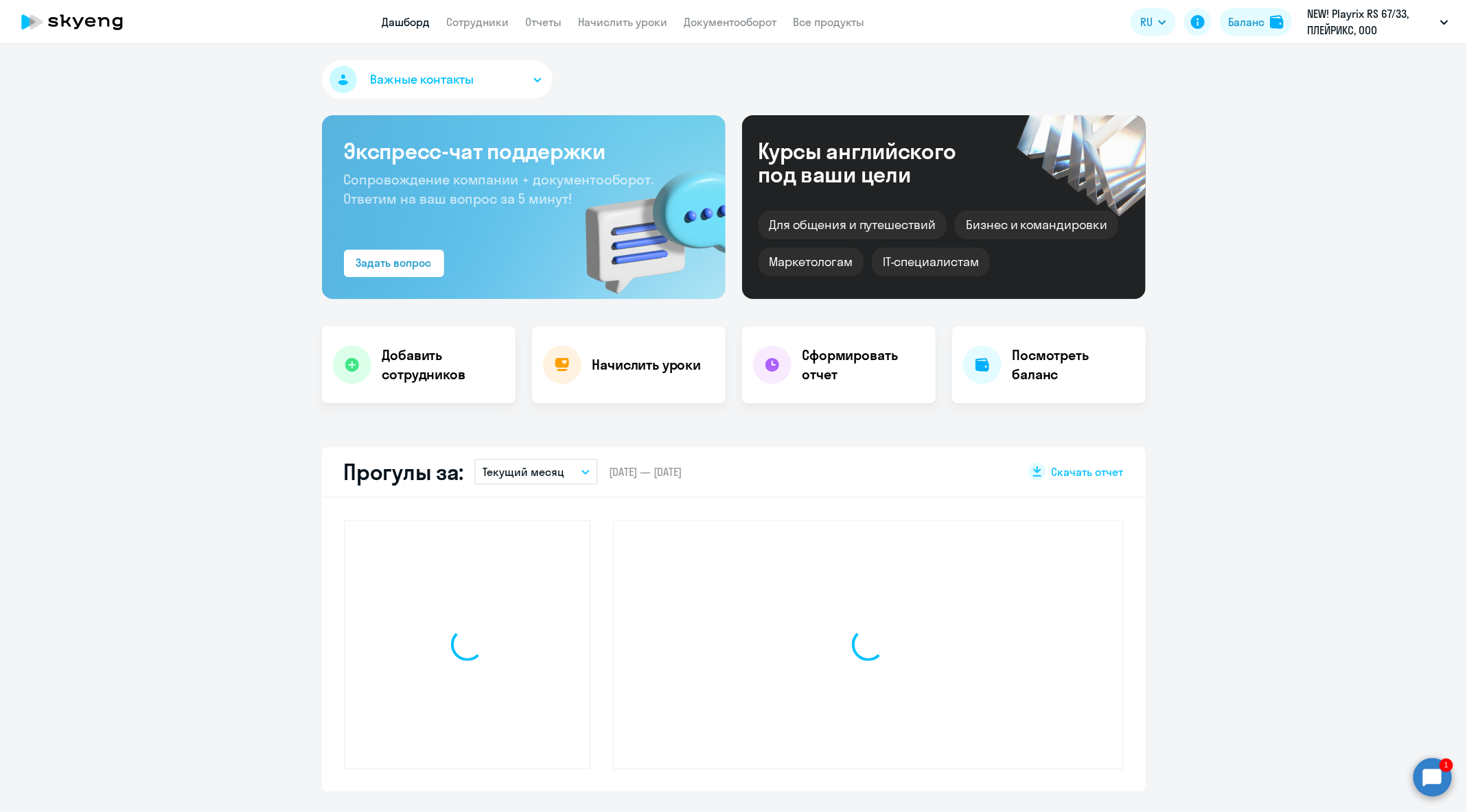
click at [461, 30] on app-header "Дашборд Сотрудники Отчеты Начислить уроки Документооборот Все продукты Дашборд …" at bounding box center [733, 22] width 1467 height 44
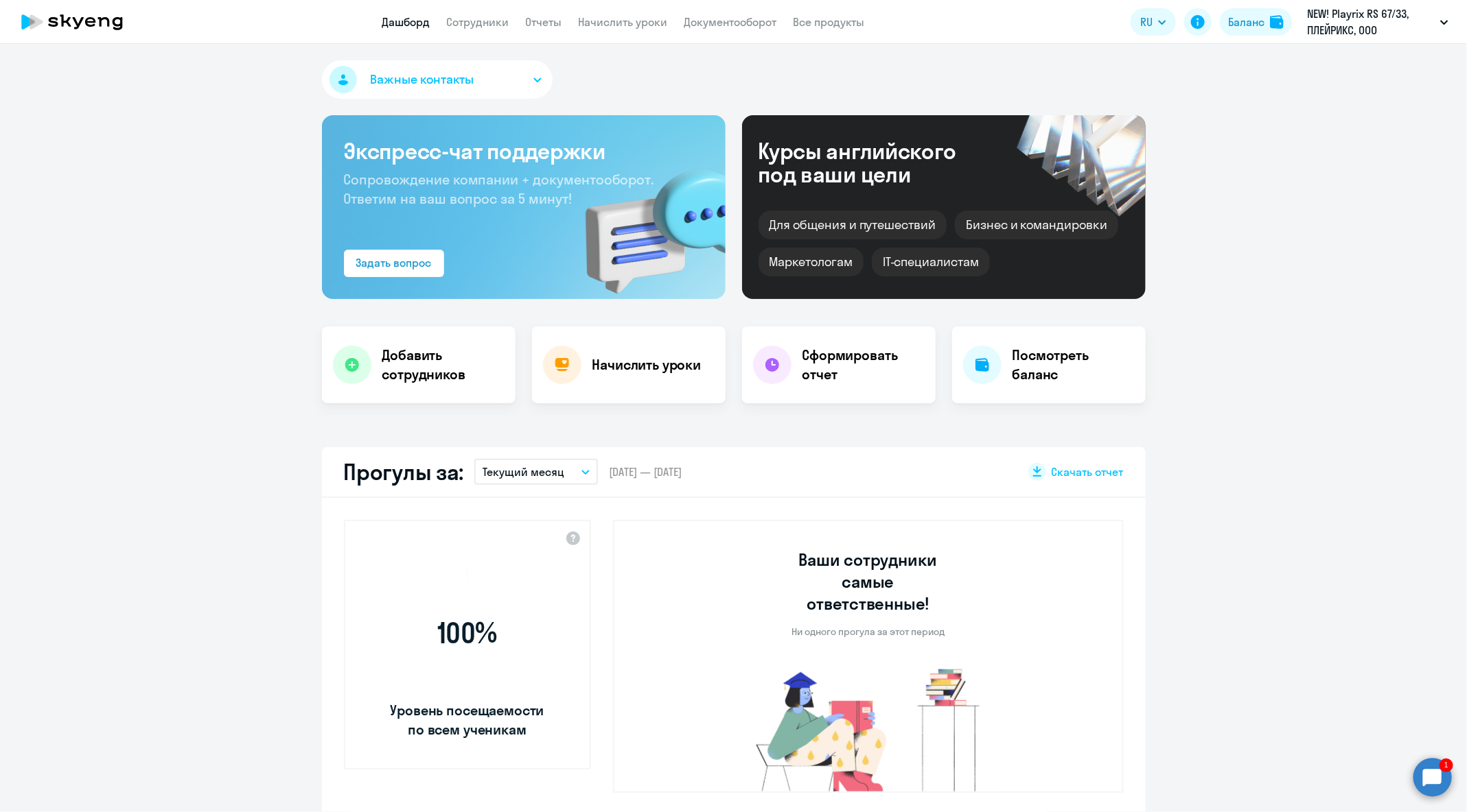
click at [461, 29] on app-menu-item-link "Сотрудники" at bounding box center [478, 23] width 62 height 17
select select "30"
click at [469, 24] on link "Сотрудники" at bounding box center [478, 22] width 62 height 14
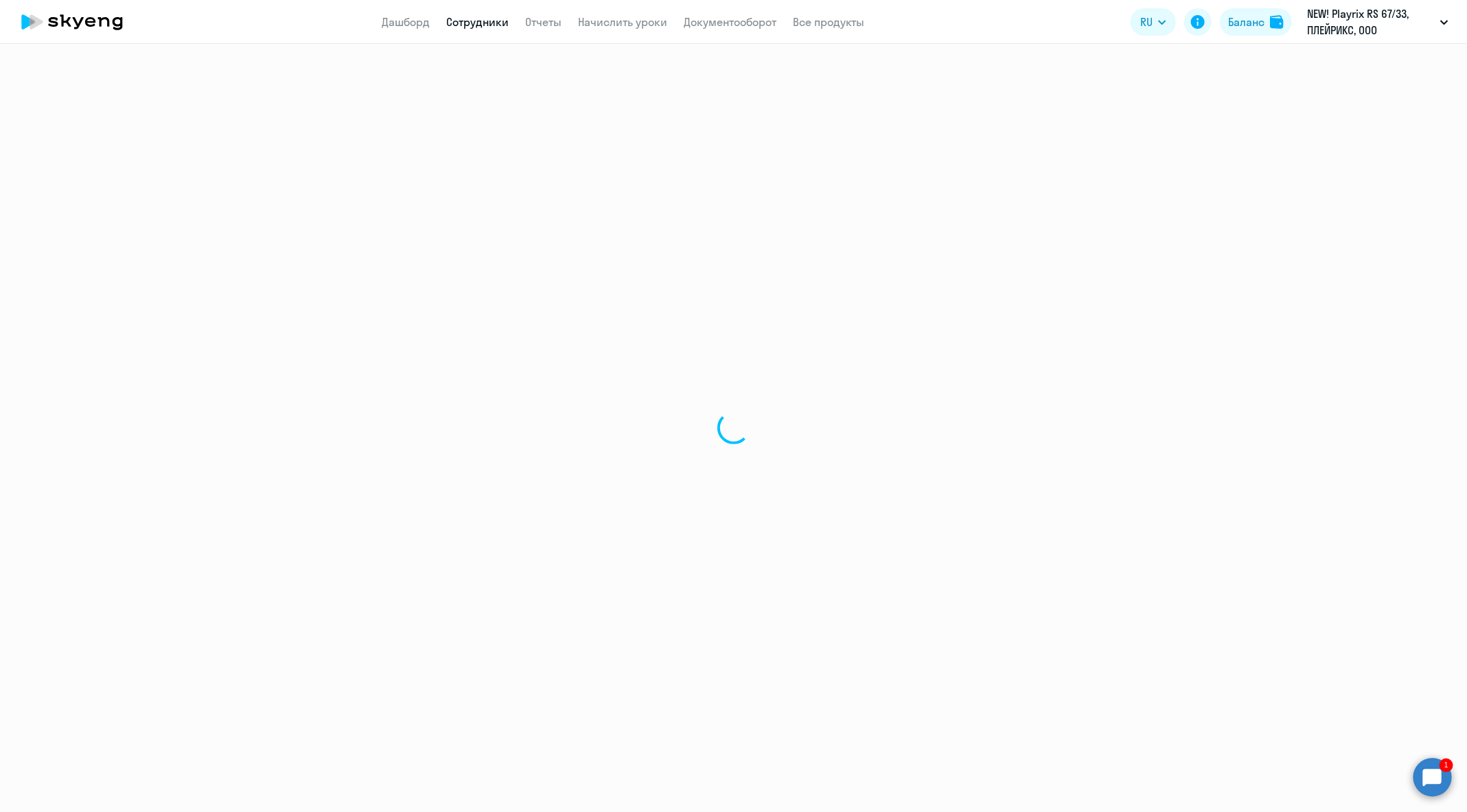
select select "30"
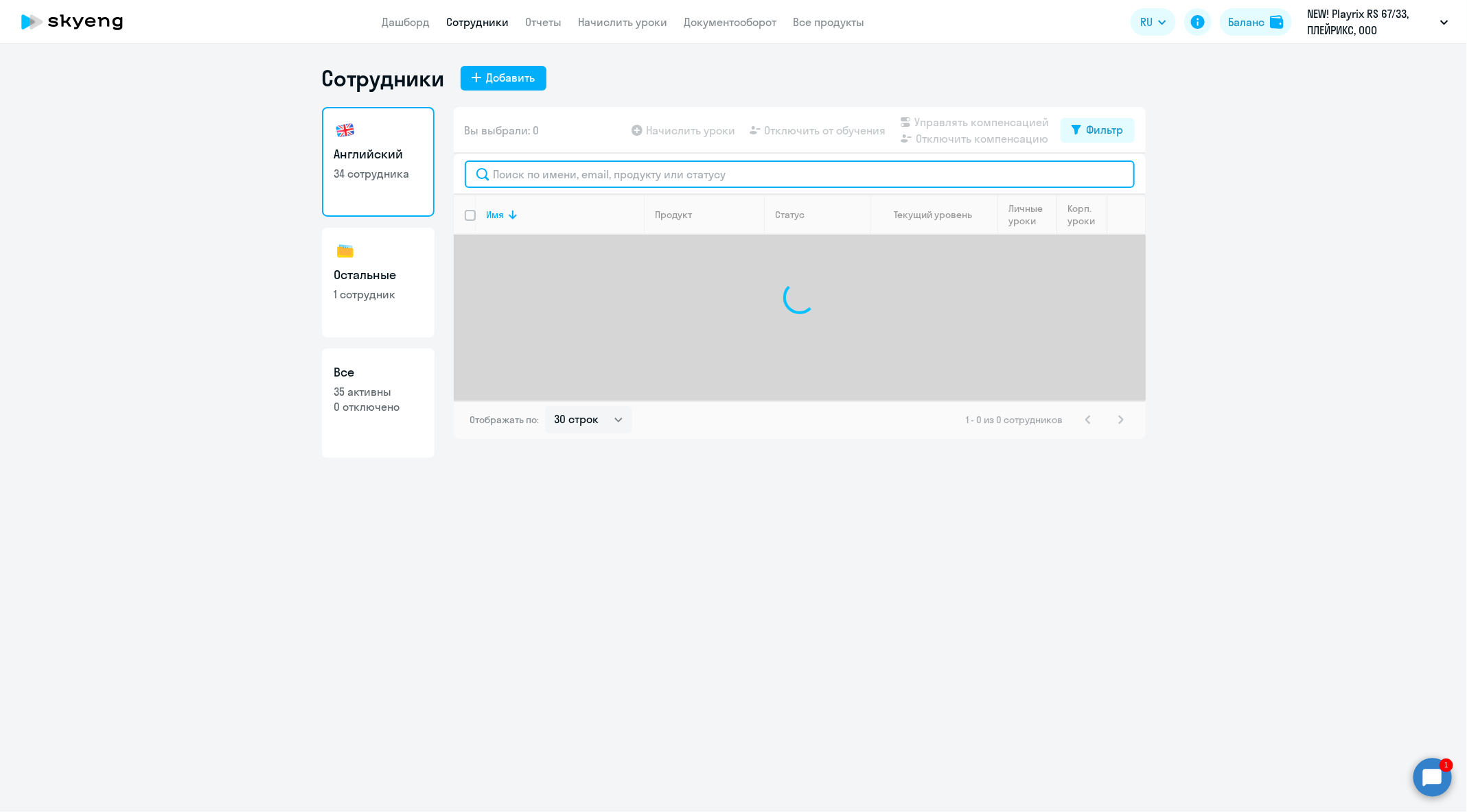
click at [609, 176] on input "text" at bounding box center [799, 174] width 670 height 27
paste input "[EMAIL_ADDRESS][DOMAIN_NAME]"
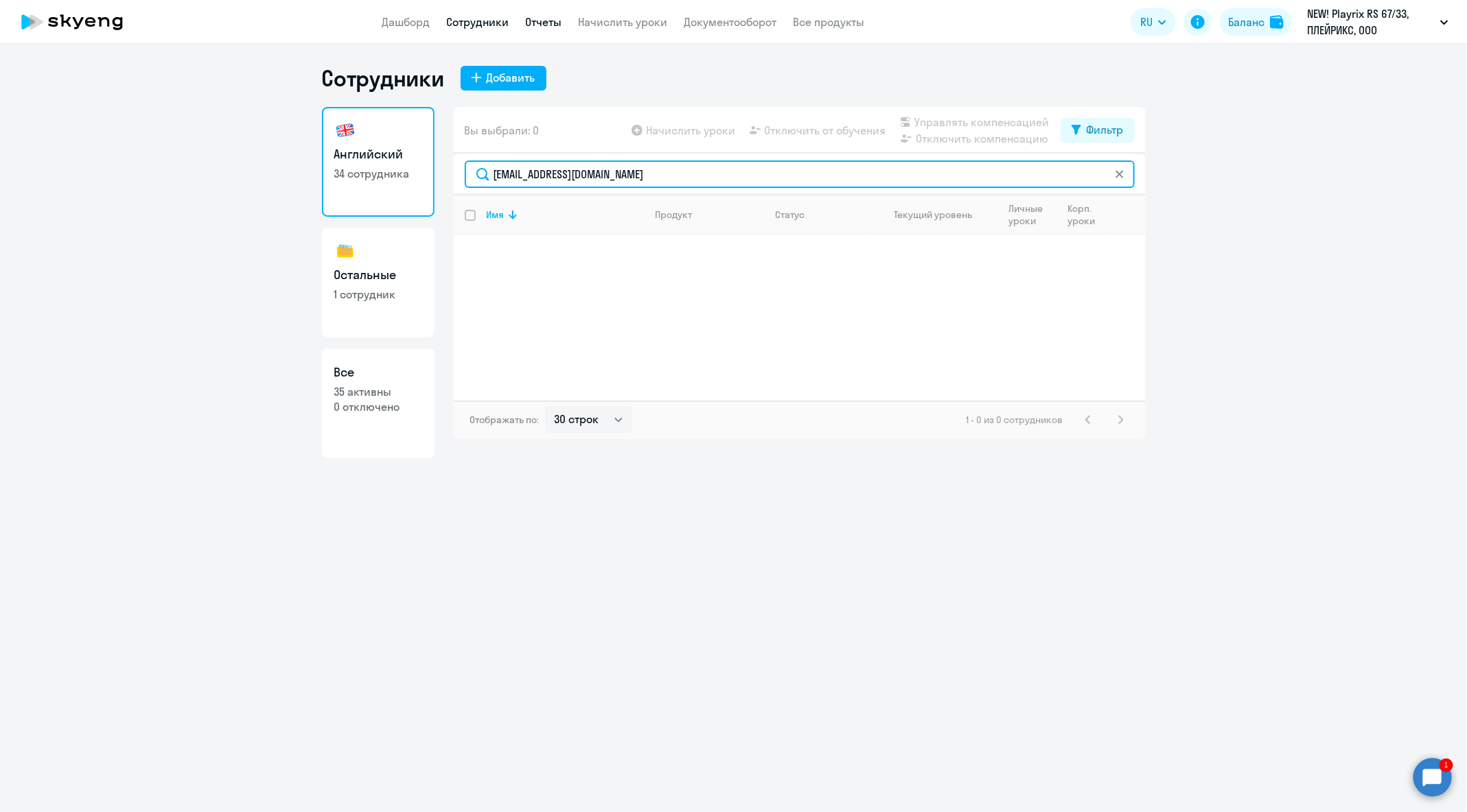
type input "[EMAIL_ADDRESS][DOMAIN_NAME]"
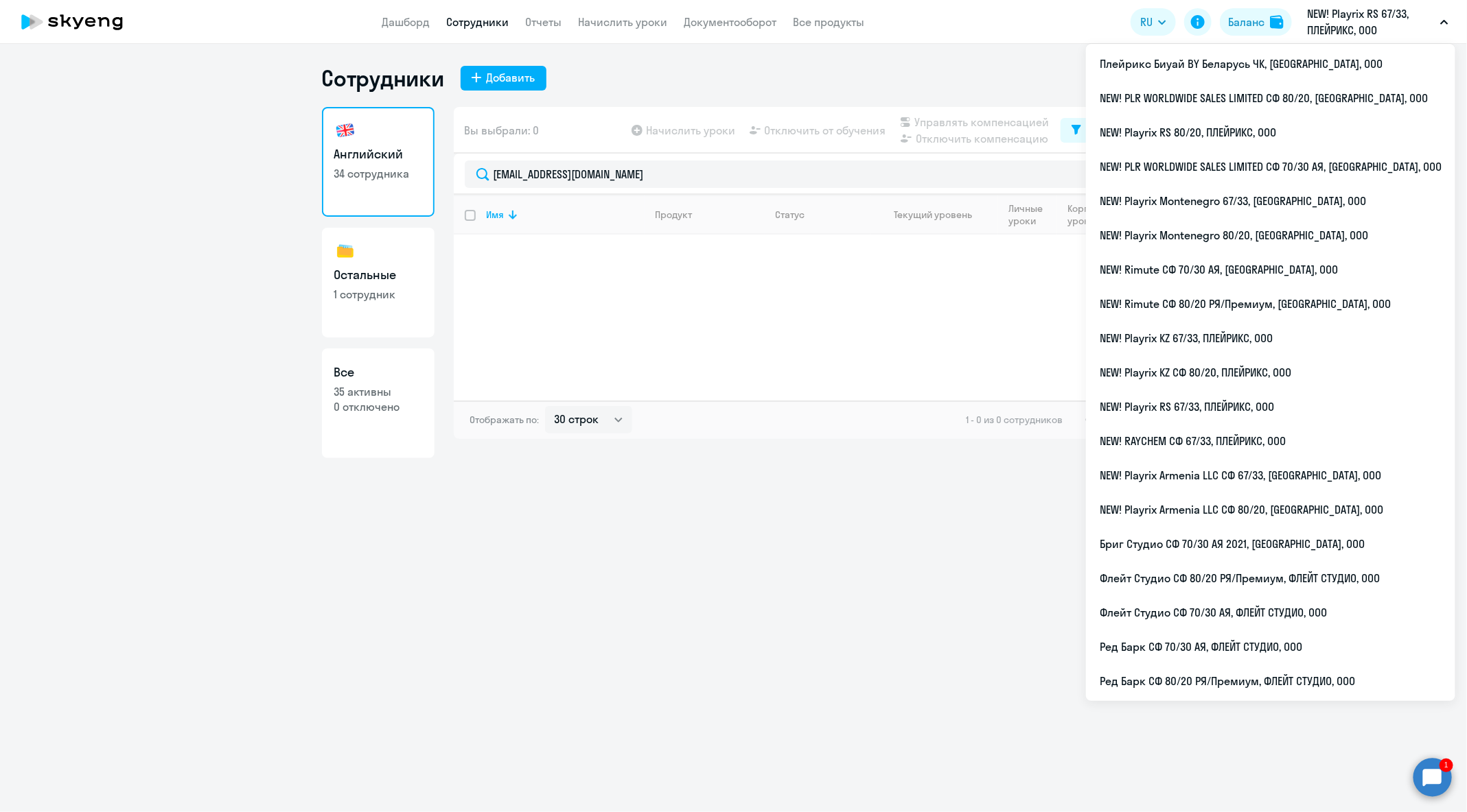
click at [1385, 29] on p "NEW! Playrix RS 67/33, ПЛЕЙРИКС, ООО" at bounding box center [1371, 22] width 128 height 33
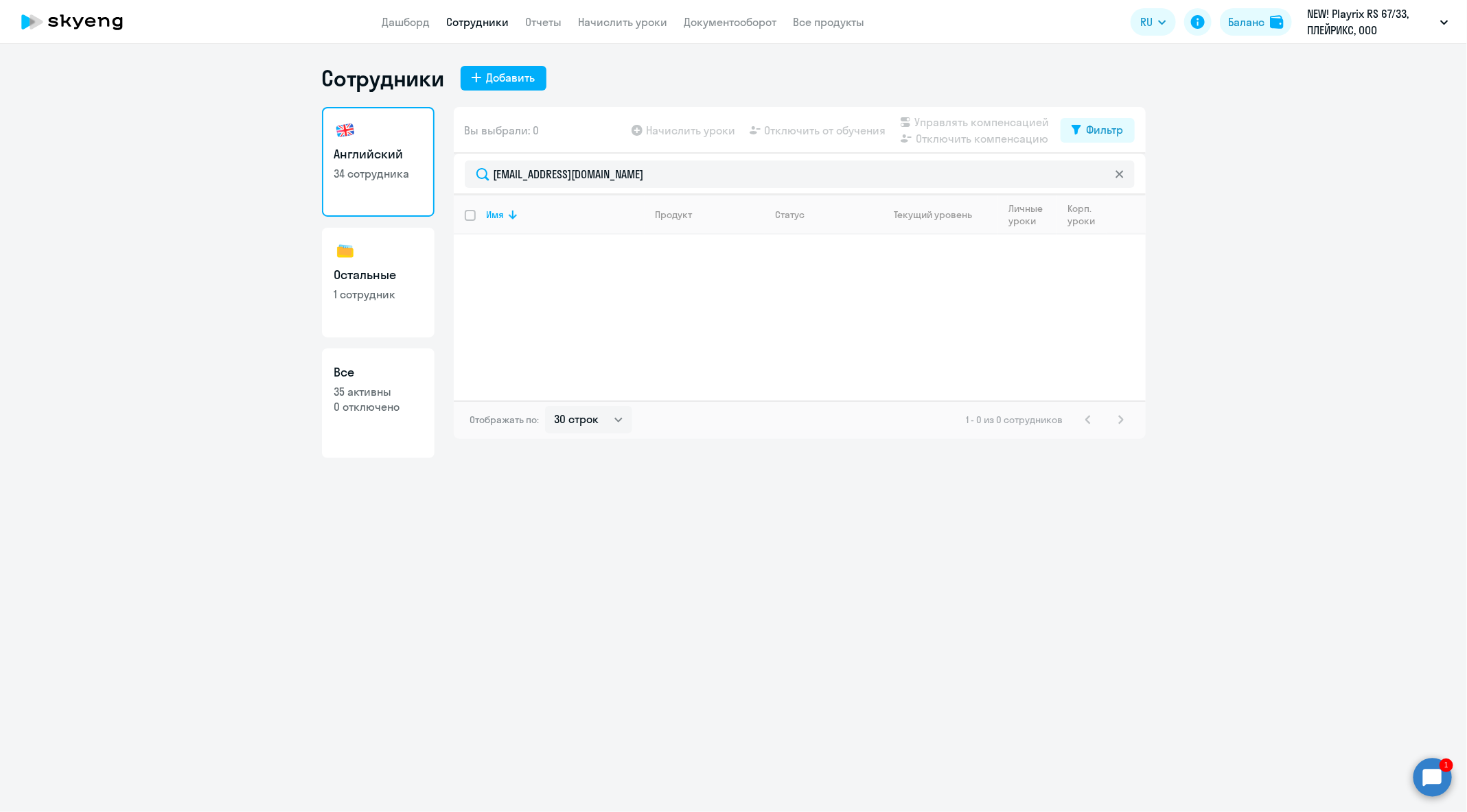
click at [1385, 29] on p "NEW! Playrix RS 67/33, ПЛЕЙРИКС, ООО" at bounding box center [1371, 22] width 128 height 33
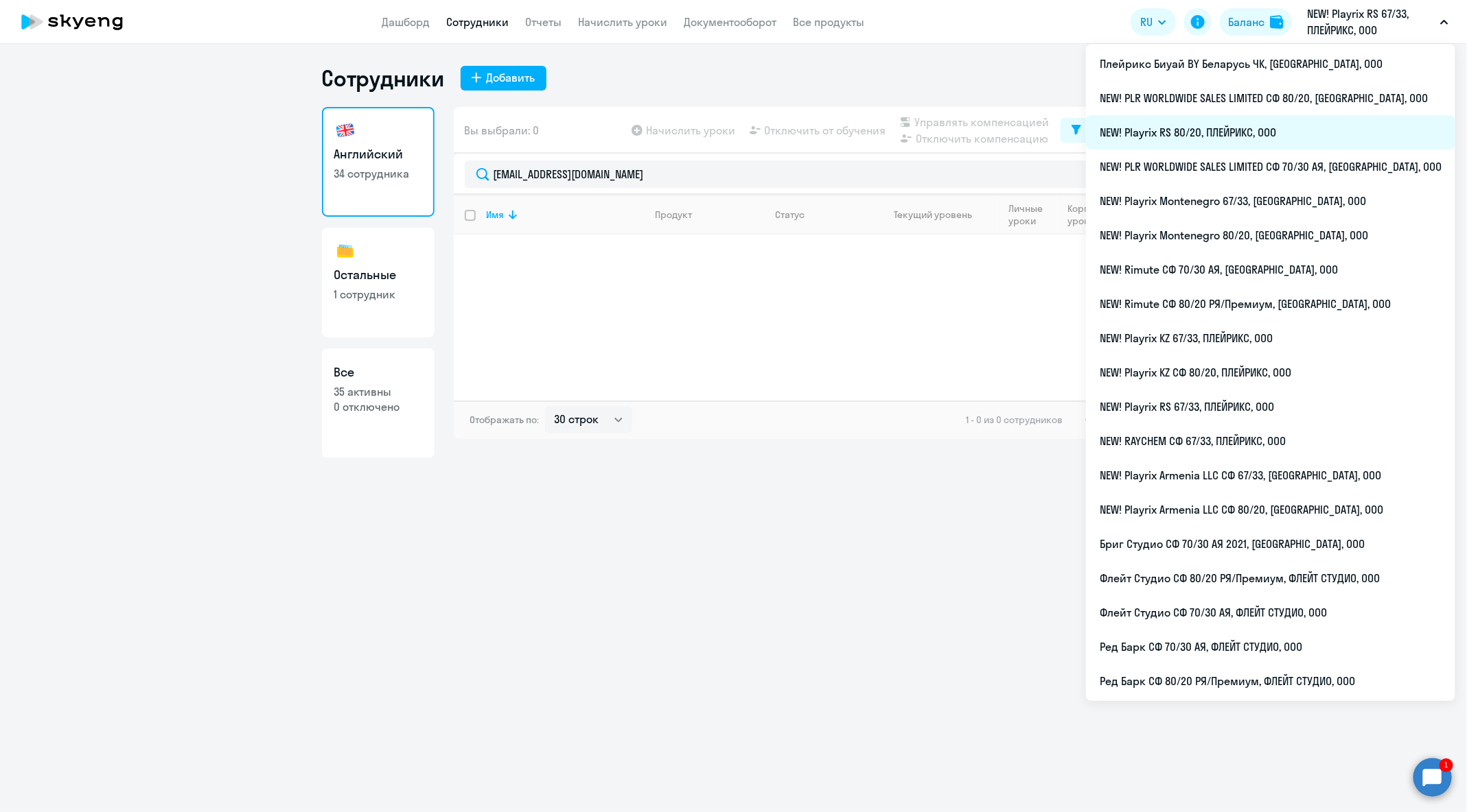
click at [1299, 127] on li "NEW! Playrix RS 80/20, ПЛЕЙРИКС, ООО" at bounding box center [1271, 132] width 369 height 34
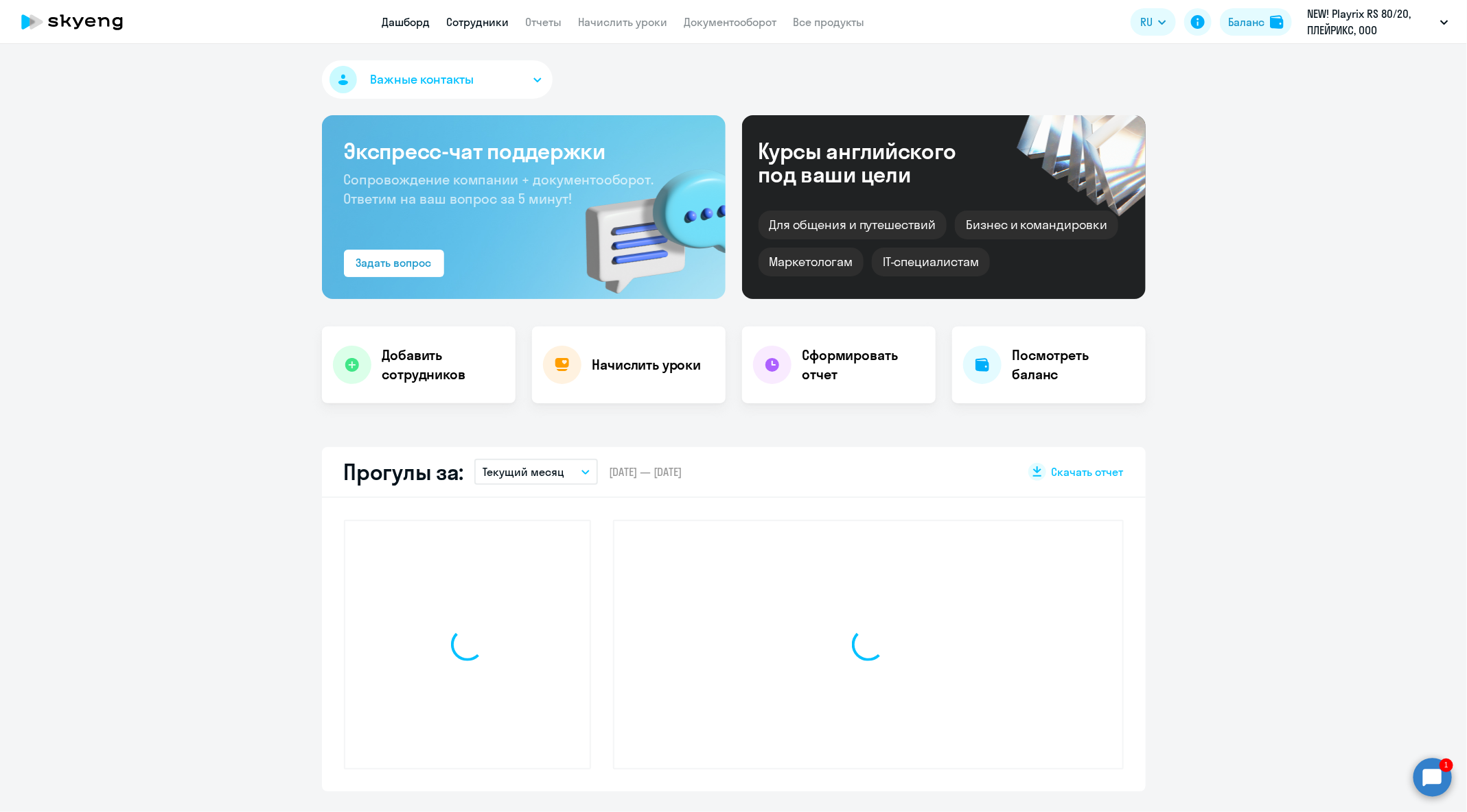
click at [456, 21] on link "Сотрудники" at bounding box center [478, 22] width 62 height 14
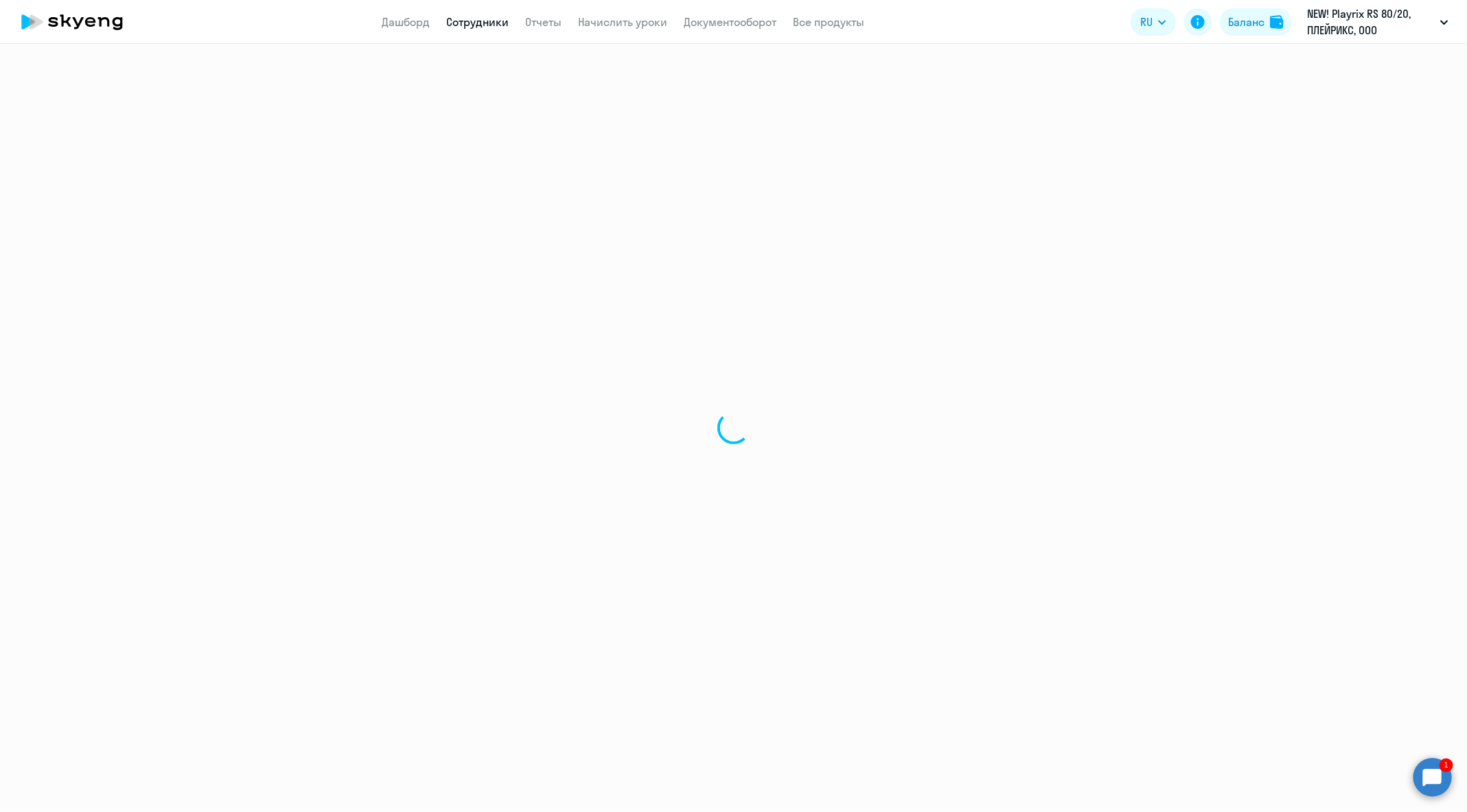
select select "30"
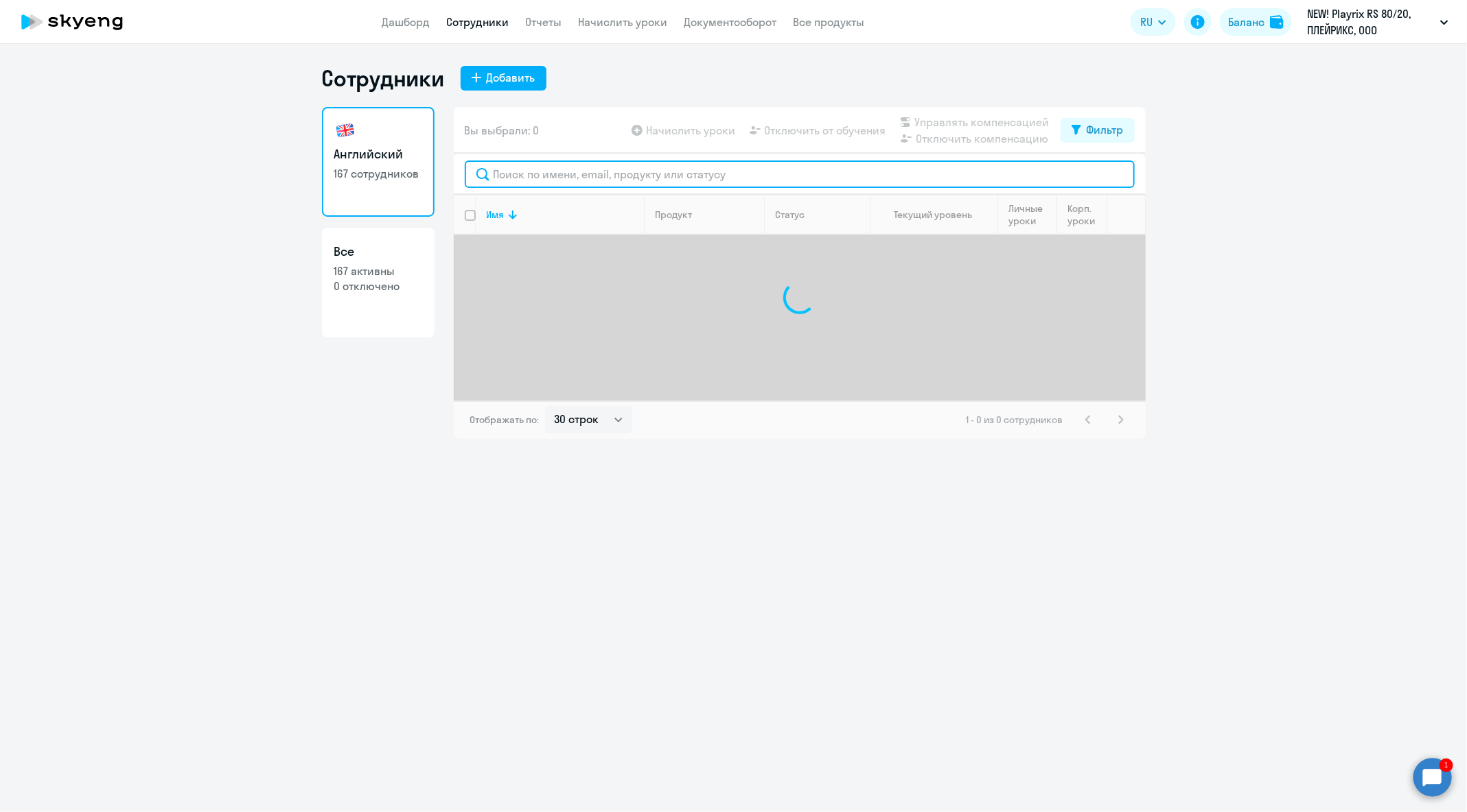
click at [587, 178] on input "text" at bounding box center [799, 174] width 670 height 27
paste input "[DEMOGRAPHIC_DATA]"
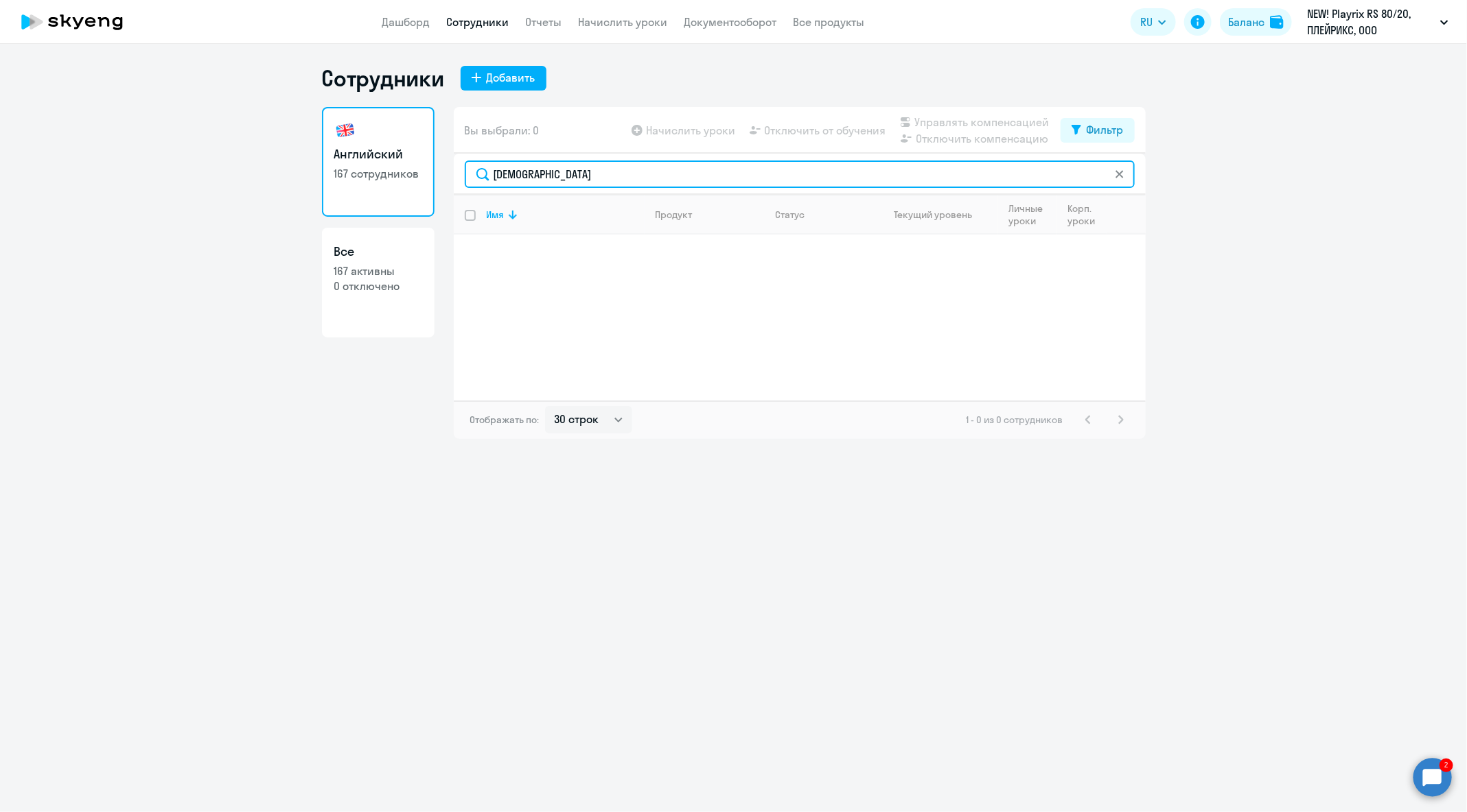
type input "[DEMOGRAPHIC_DATA]"
